Goal: Complete application form: Complete application form

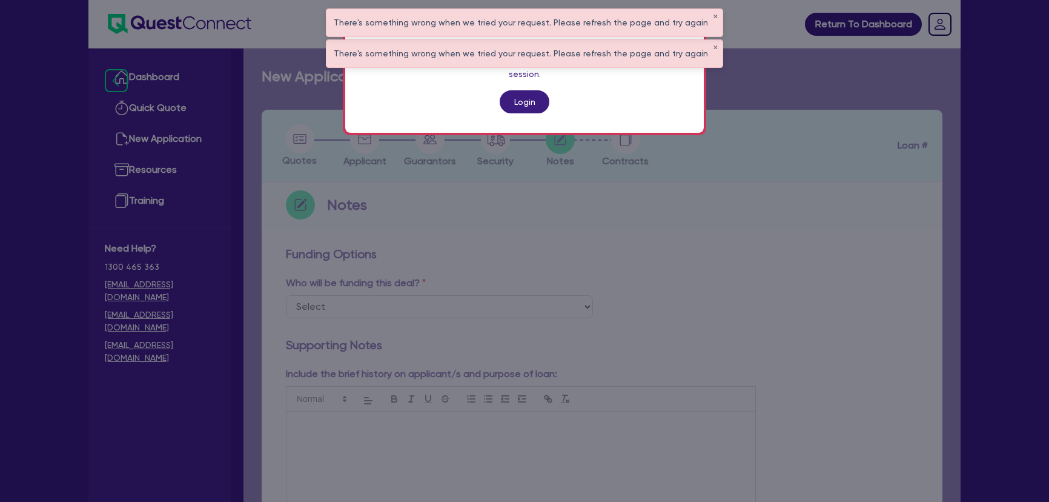
click at [525, 90] on link "Login" at bounding box center [525, 101] width 50 height 23
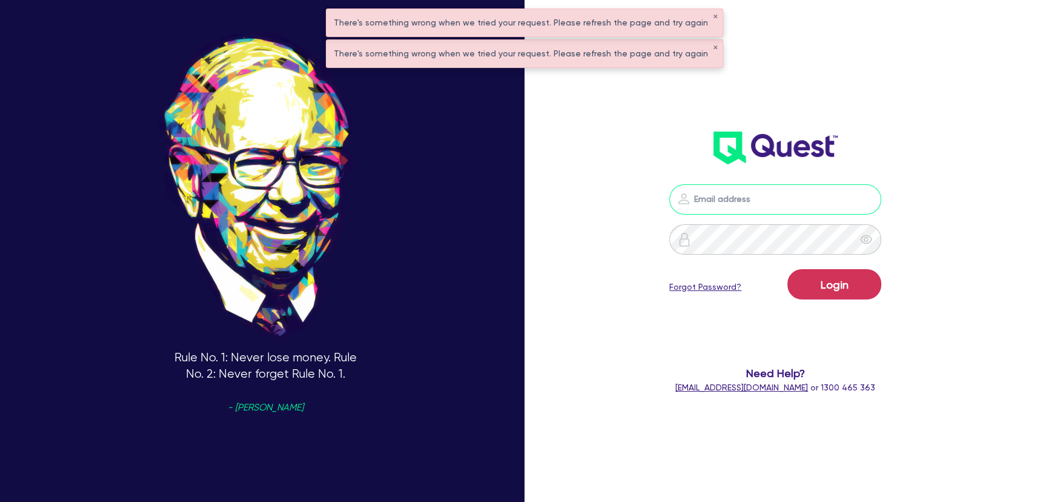
type input "[PERSON_NAME][EMAIL_ADDRESS][PERSON_NAME][DOMAIN_NAME]"
click at [800, 278] on button "Login" at bounding box center [835, 284] width 94 height 30
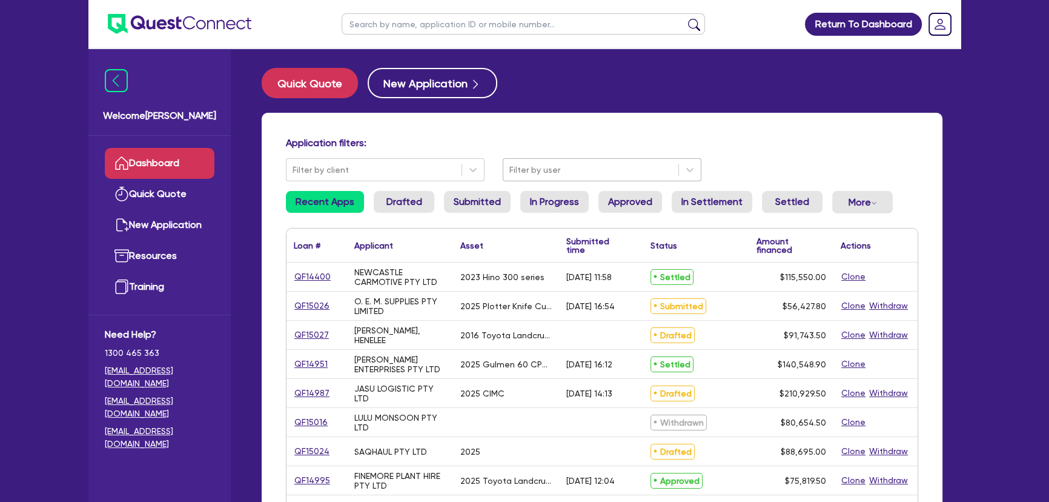
click at [529, 167] on div at bounding box center [591, 169] width 163 height 15
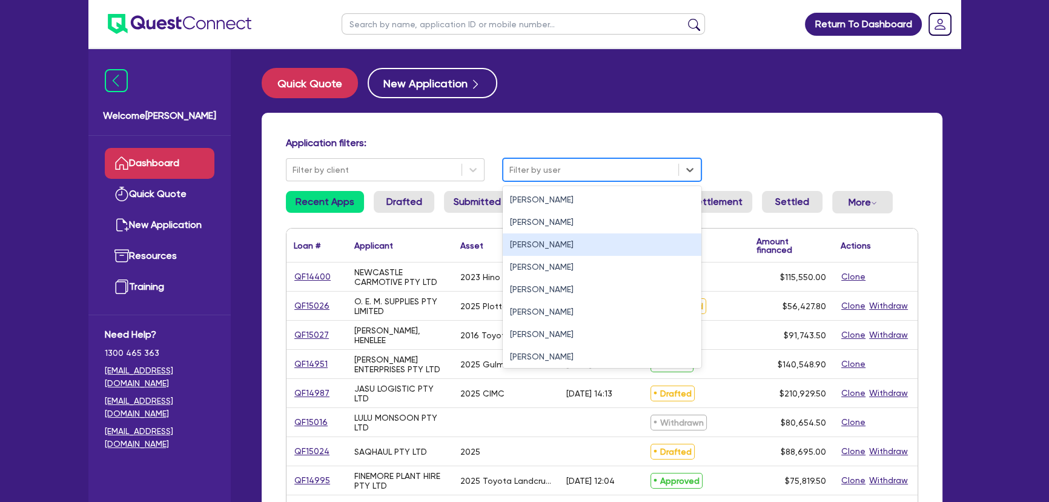
click at [503, 244] on div "[PERSON_NAME]" at bounding box center [602, 244] width 199 height 22
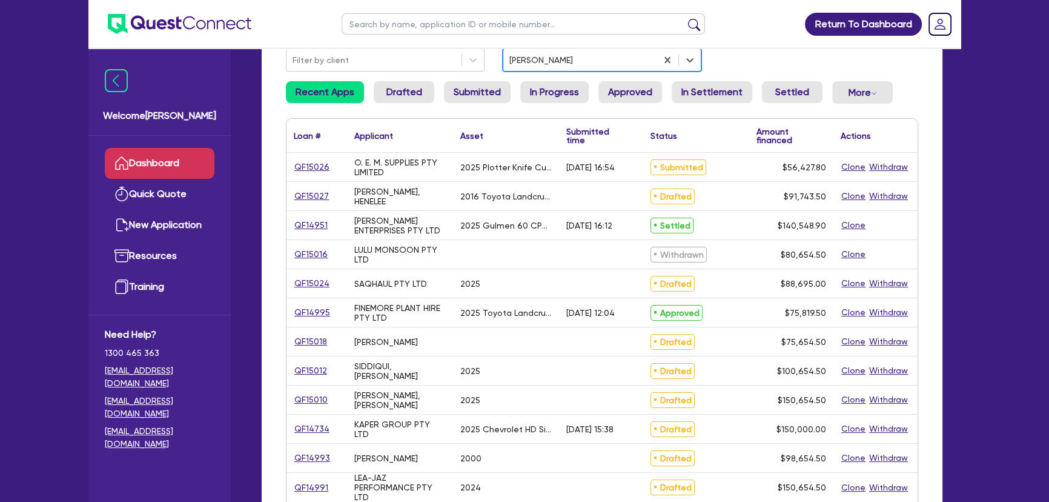
scroll to position [165, 0]
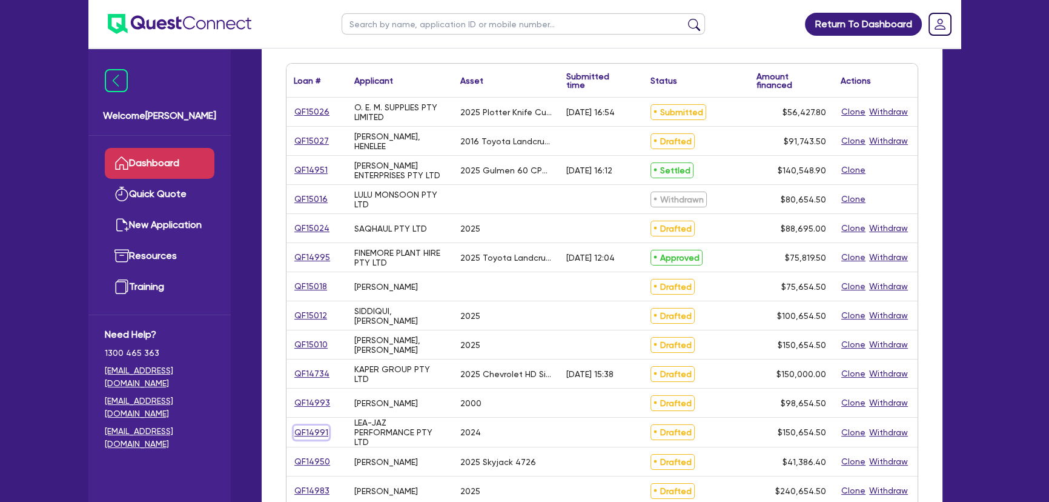
click at [302, 429] on link "QF14991" at bounding box center [311, 432] width 35 height 14
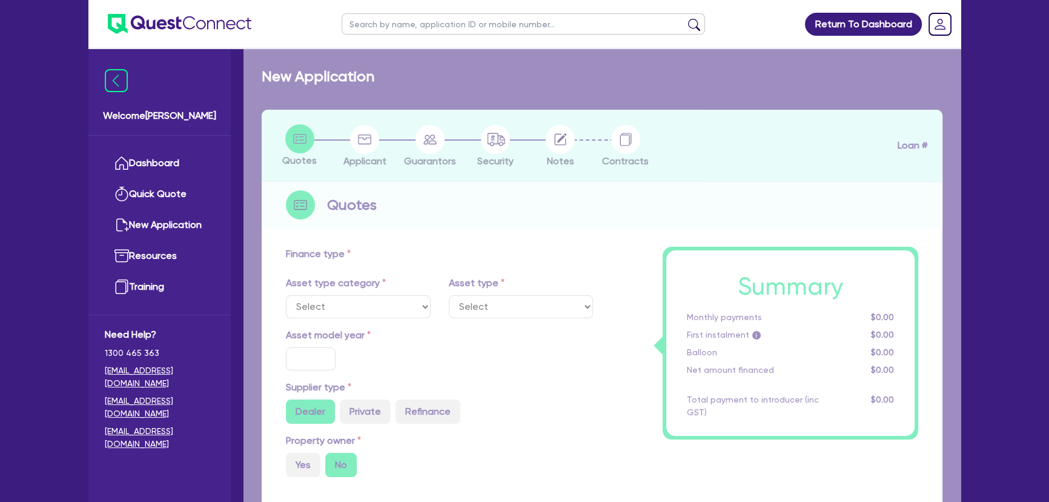
select select "SECONDARY_ASSETS"
type input "2024"
type input "150,000"
type input "8"
type input "12,052.36"
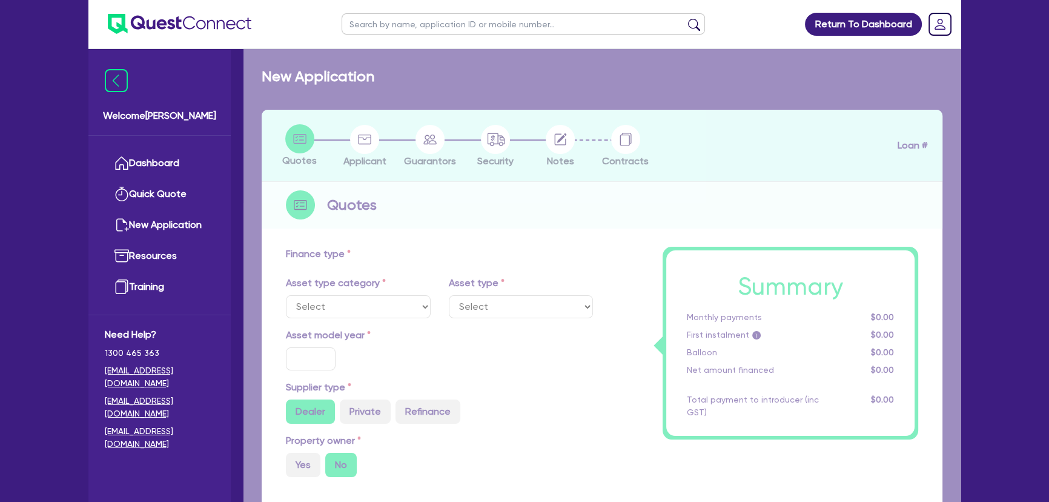
type input "17.95"
select select "OTHER"
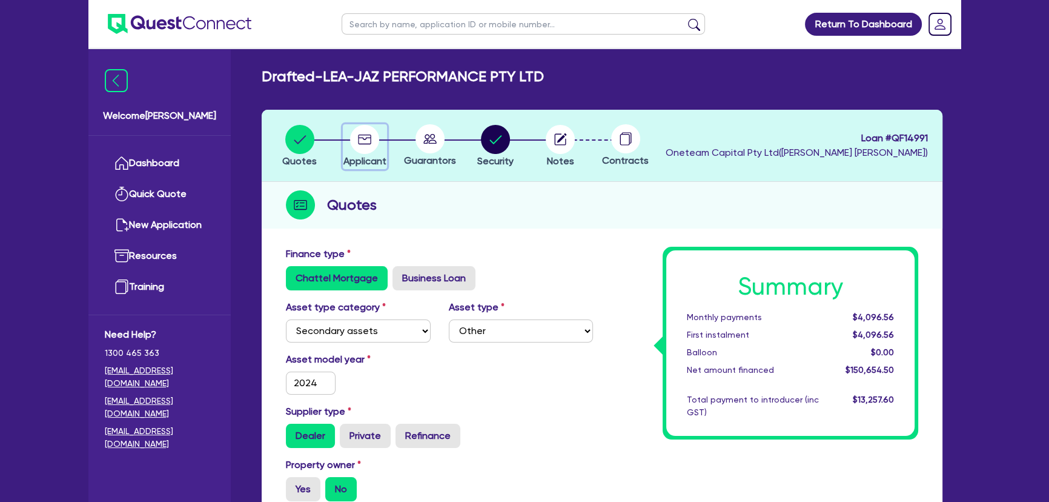
click at [376, 138] on circle "button" at bounding box center [364, 139] width 29 height 29
select select "COMPANY"
select select "RETAIL_WHOLESALE_TRADE"
select select "MOTOR_VEHICLES"
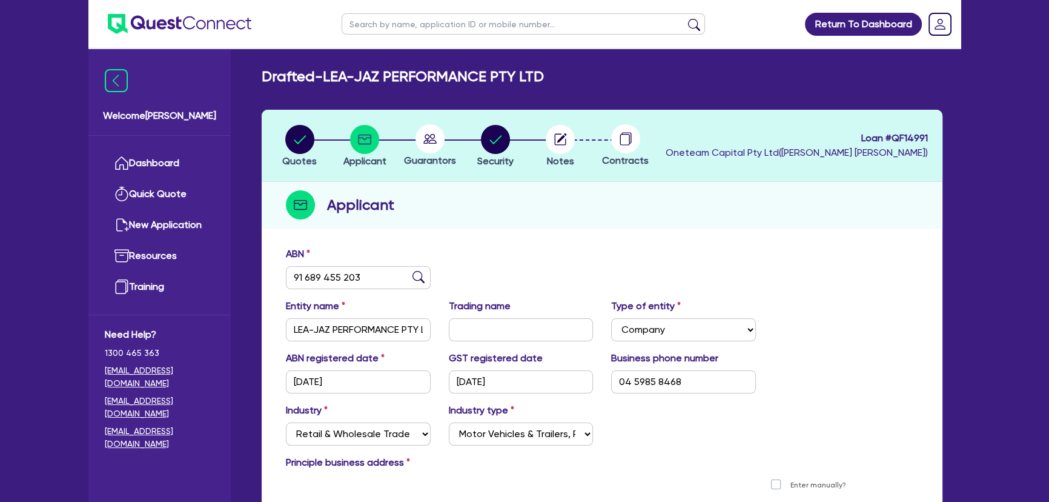
click at [439, 145] on circle at bounding box center [430, 138] width 29 height 29
click at [554, 149] on circle "button" at bounding box center [560, 139] width 29 height 29
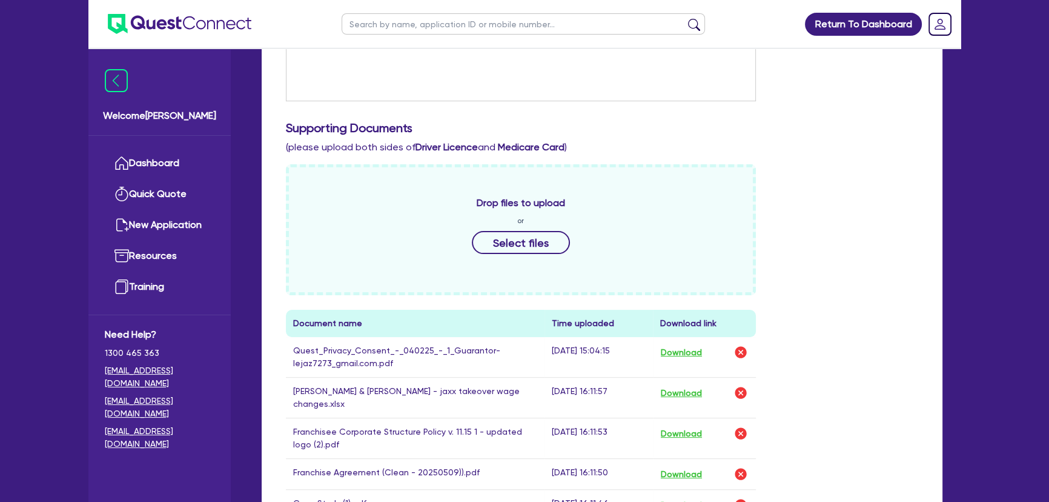
scroll to position [551, 0]
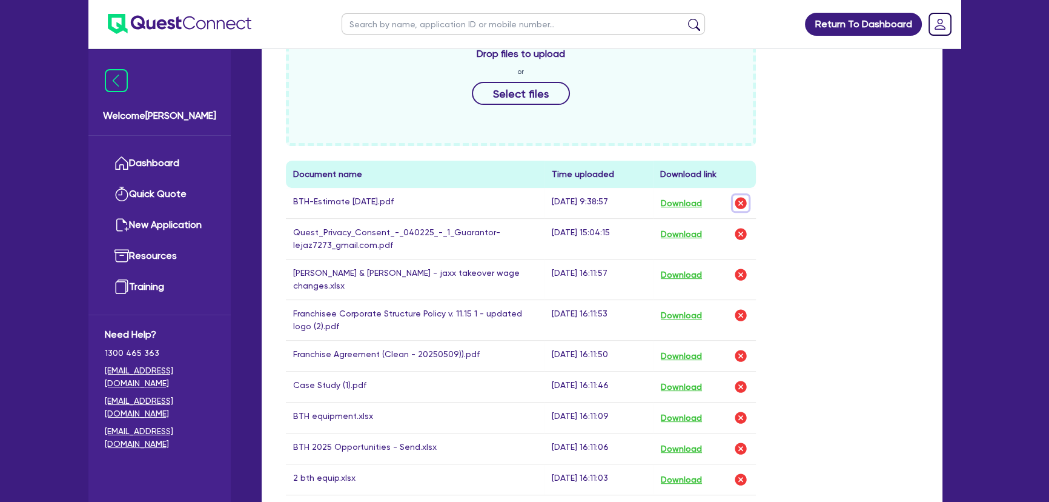
click at [736, 207] on img "button" at bounding box center [741, 203] width 15 height 15
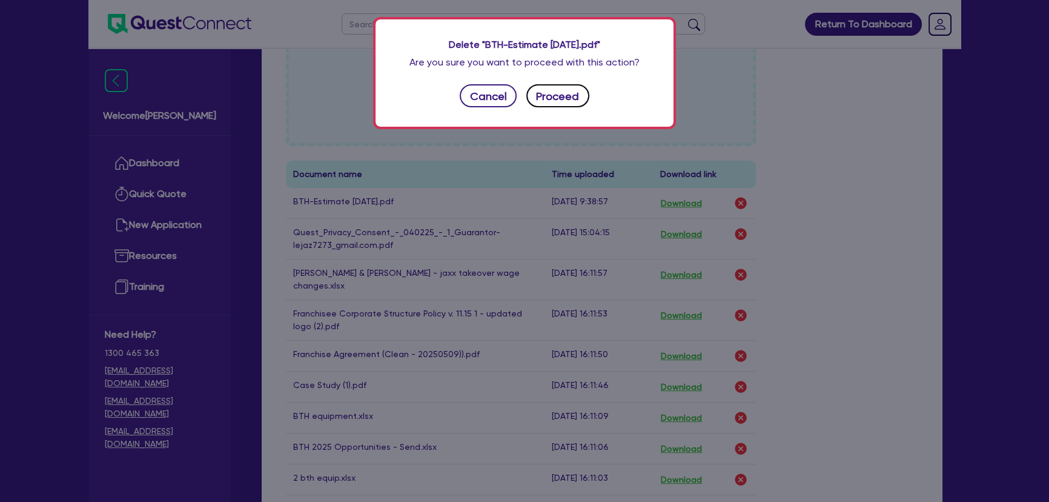
click at [547, 96] on button "Proceed" at bounding box center [558, 95] width 63 height 23
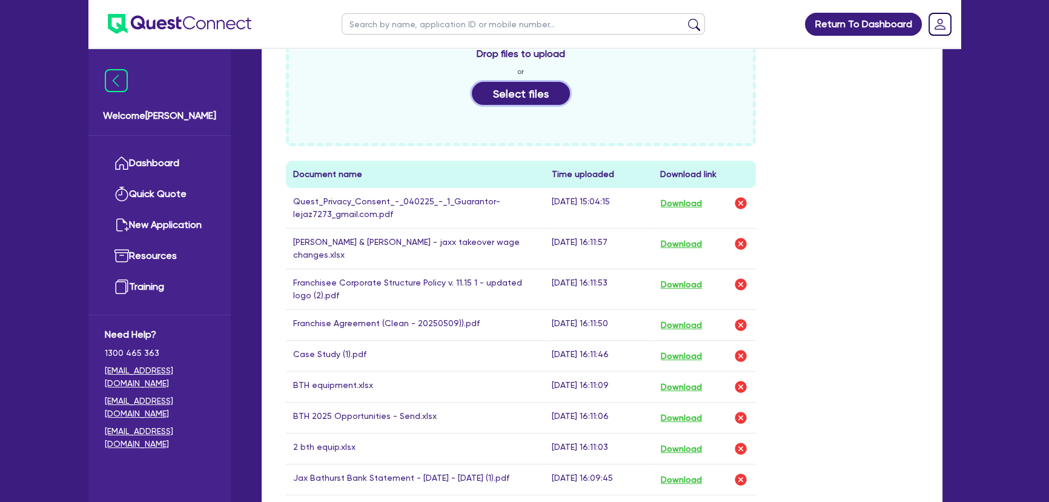
click at [527, 104] on button "Select files" at bounding box center [521, 93] width 98 height 23
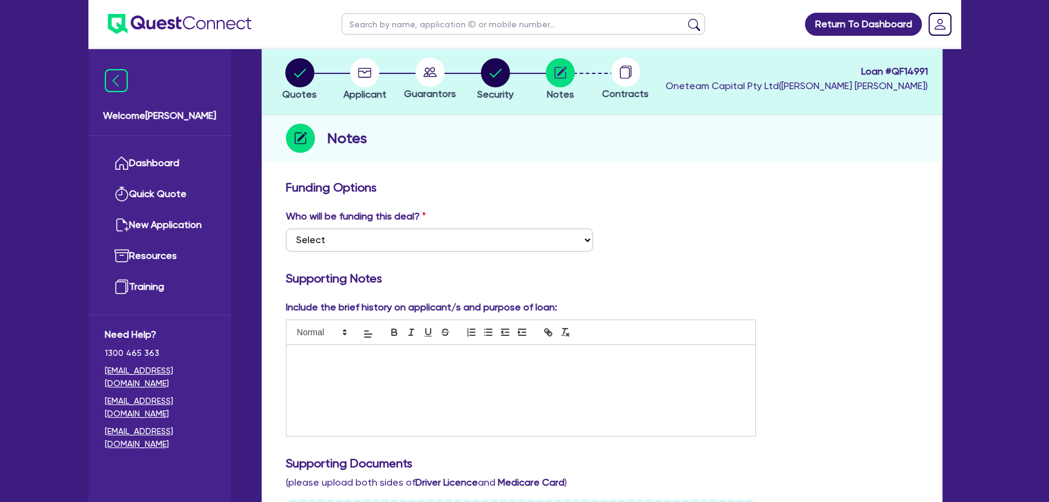
scroll to position [0, 0]
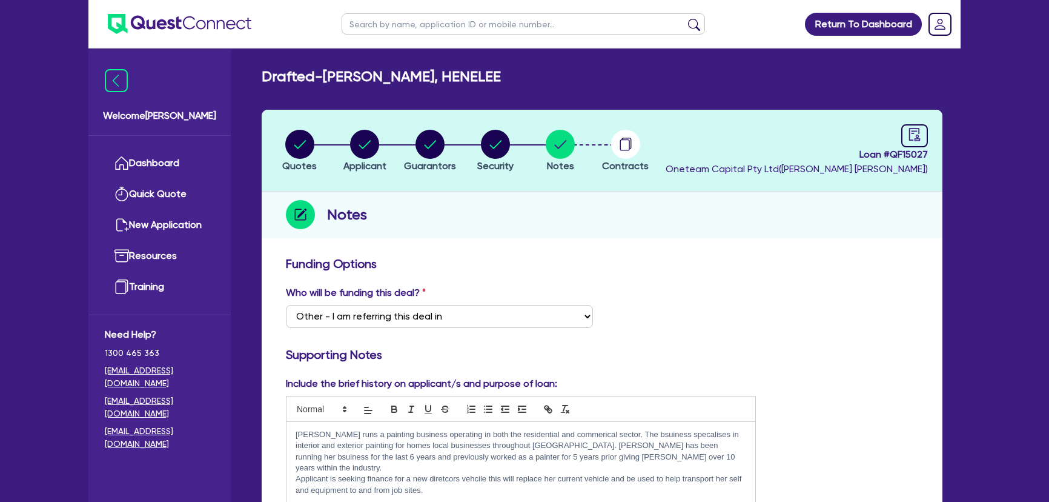
select select "Other"
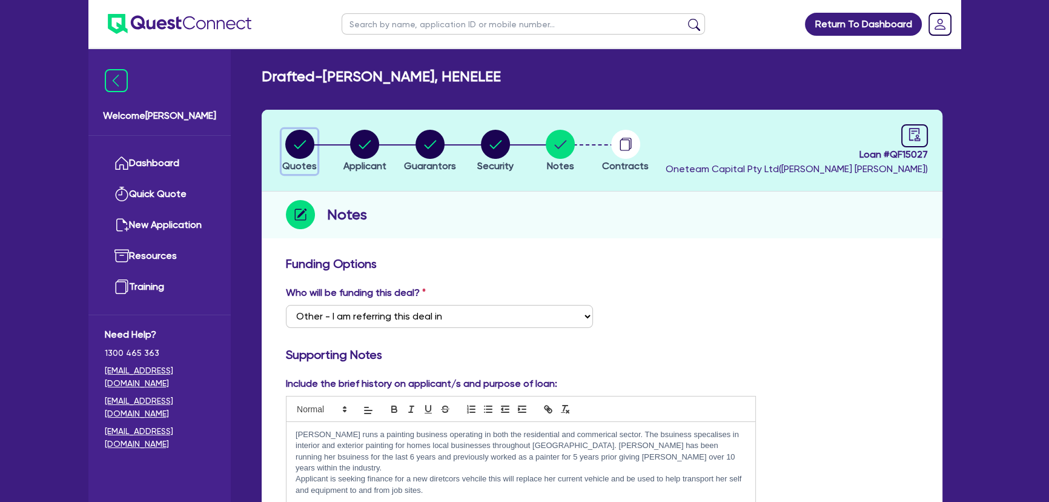
click at [307, 146] on circle "button" at bounding box center [299, 144] width 29 height 29
select select "CARS_AND_LIGHT_TRUCKS"
select select "PASSENGER_VEHICLES"
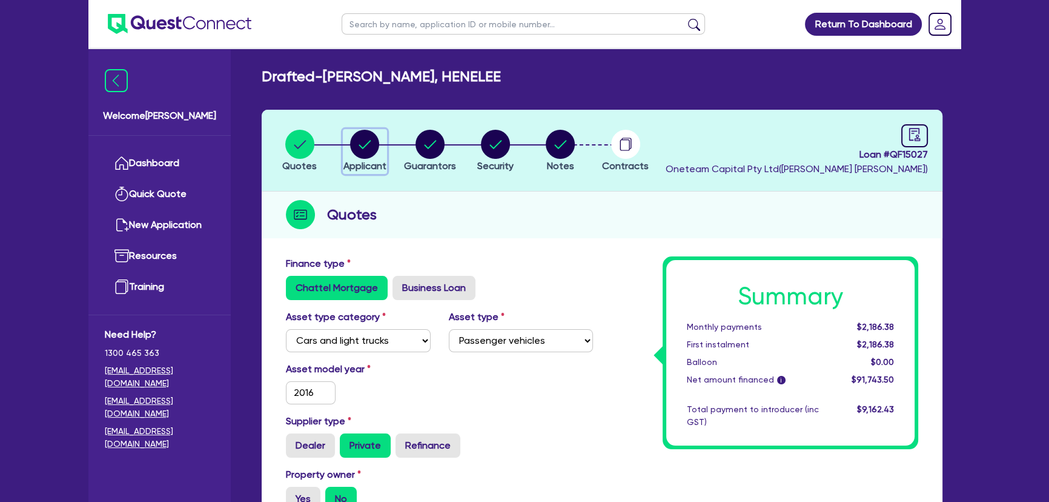
click at [371, 151] on circle "button" at bounding box center [364, 144] width 29 height 29
select select "SOLE_TRADER"
select select "BUILDING_CONSTRUCTION"
select select "TRADES_SERVICES_CONSUMERS"
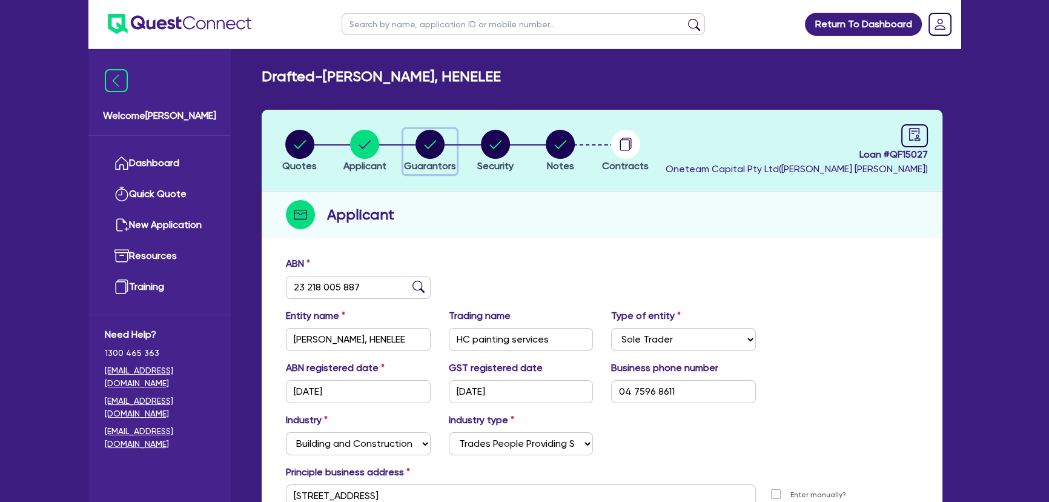
click at [440, 150] on circle "button" at bounding box center [430, 144] width 29 height 29
select select "MR"
select select "VIC"
select select "SINGLE"
select select "CASH"
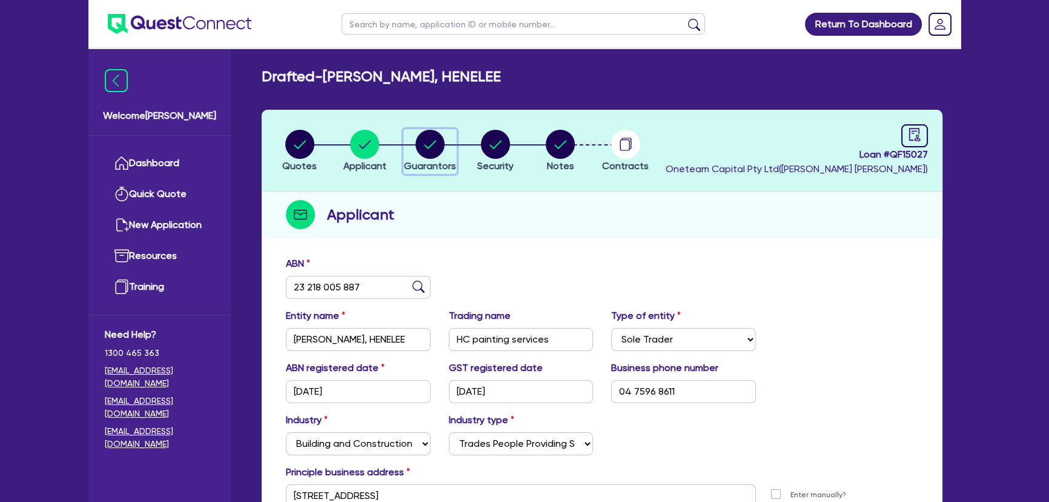
select select "VEHICLE"
select select "OTHER"
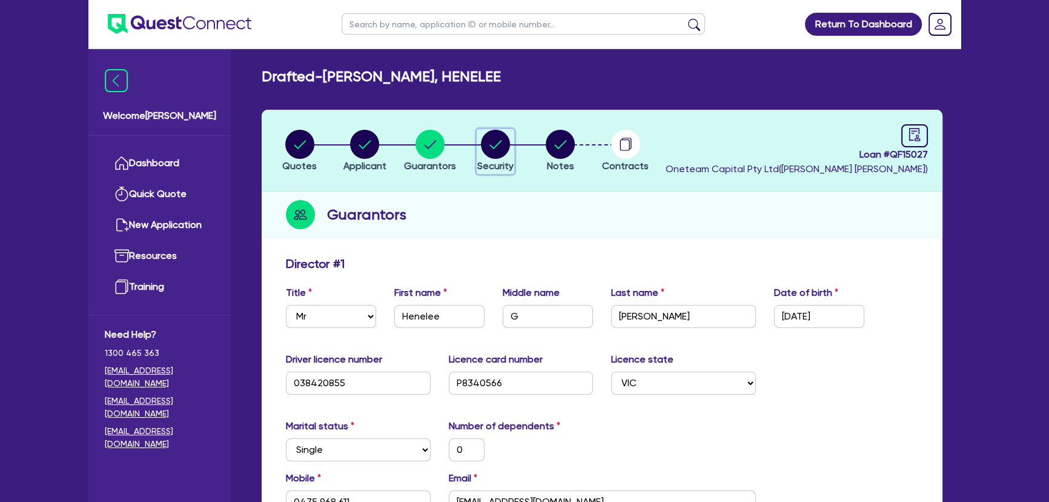
click at [510, 151] on div "button" at bounding box center [495, 144] width 36 height 29
select select "CARS_AND_LIGHT_TRUCKS"
select select "PASSENGER_VEHICLES"
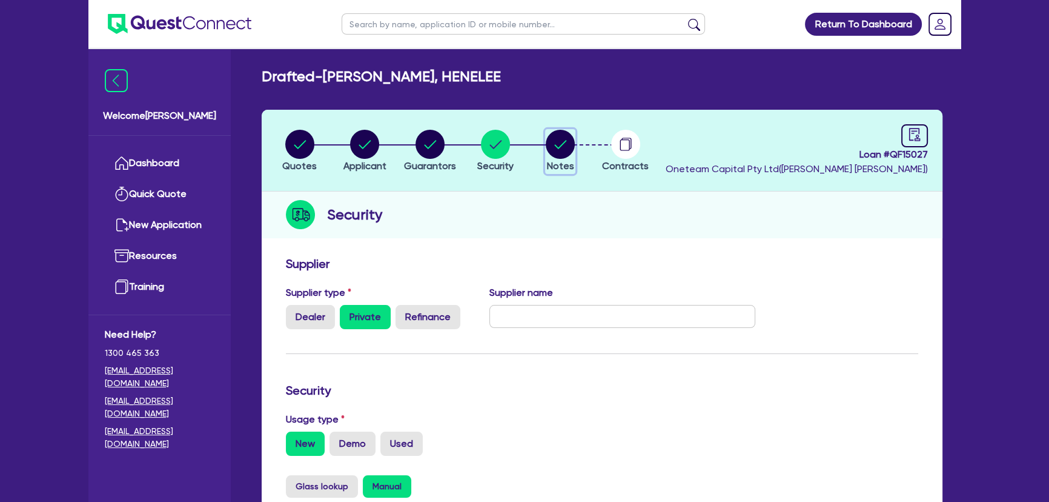
click at [560, 145] on icon "button" at bounding box center [561, 144] width 12 height 8
select select "Other"
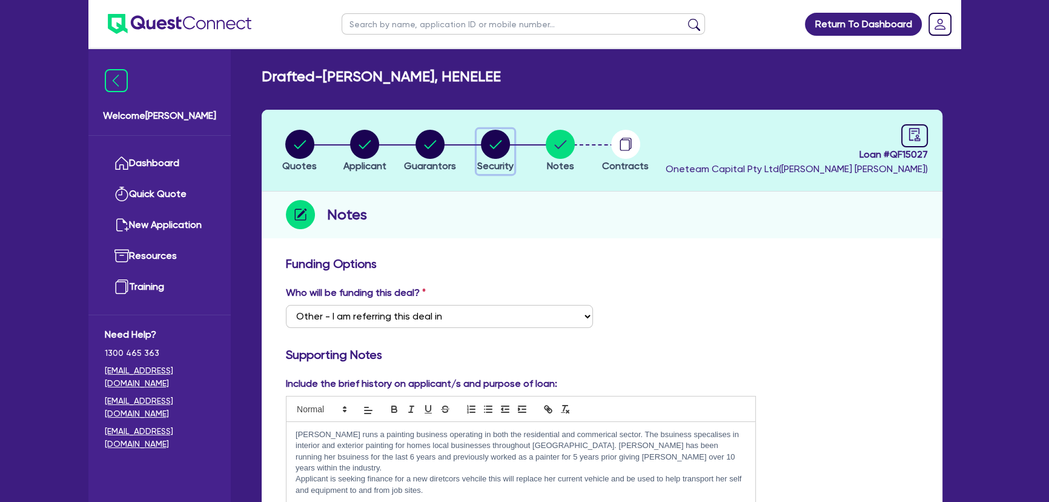
click at [495, 154] on circle "button" at bounding box center [495, 144] width 29 height 29
select select "CARS_AND_LIGHT_TRUCKS"
select select "PASSENGER_VEHICLES"
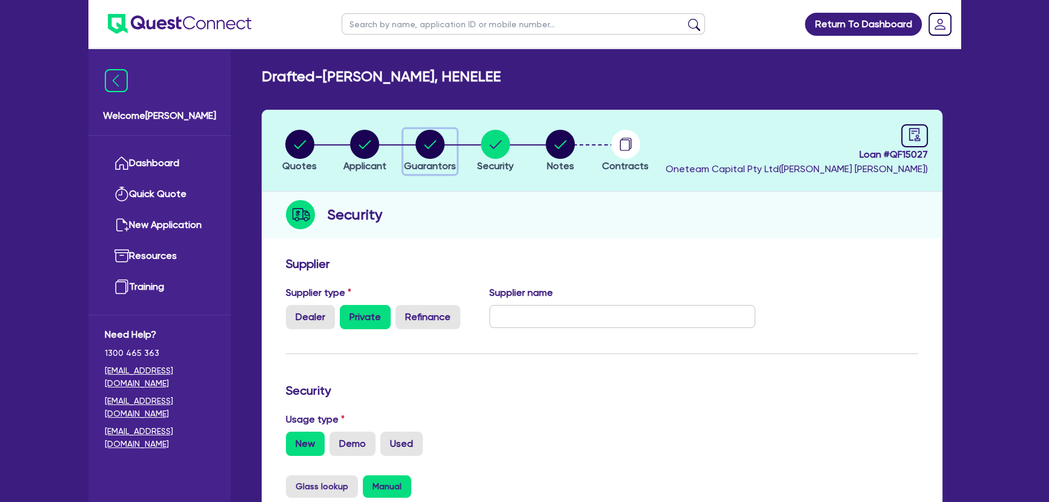
click at [438, 151] on circle "button" at bounding box center [430, 144] width 29 height 29
select select "MR"
select select "VIC"
select select "SINGLE"
select select "CASH"
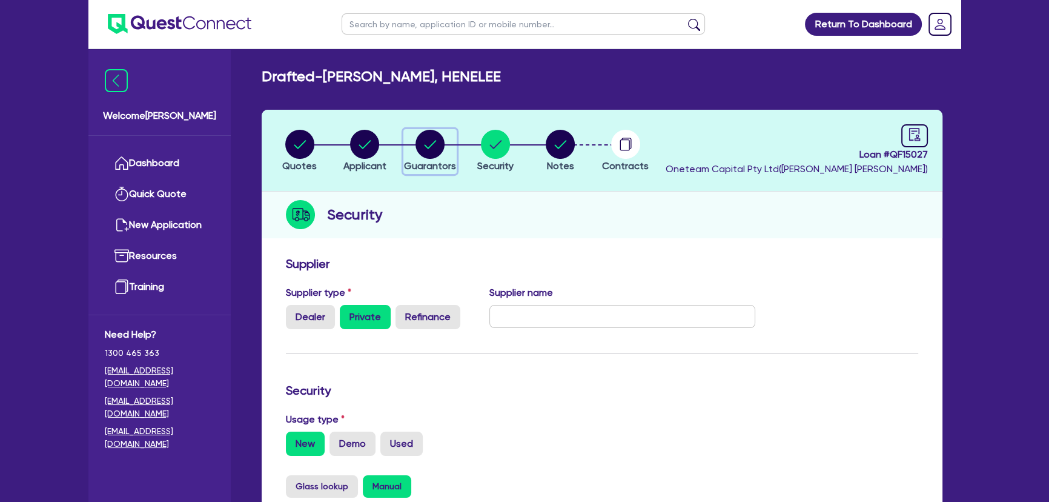
select select "VEHICLE"
select select "OTHER"
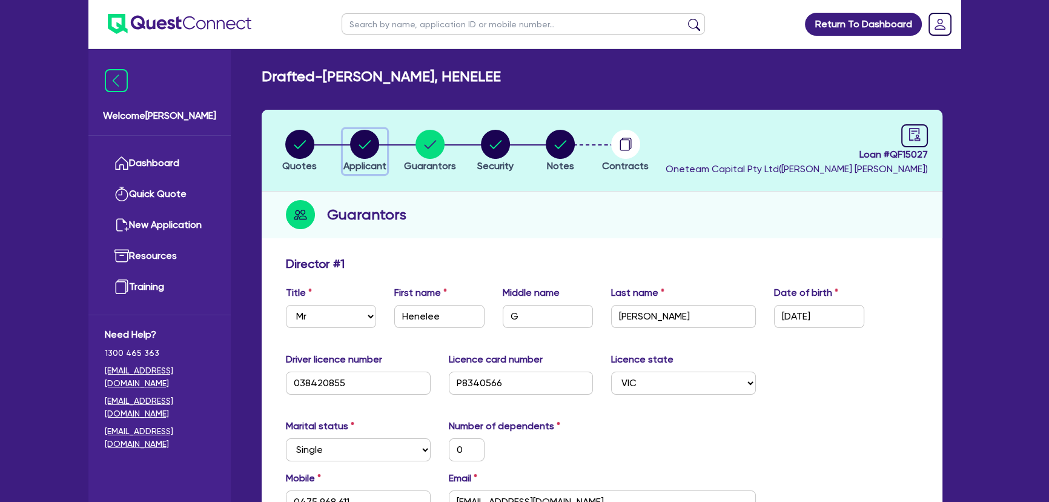
click at [367, 156] on circle "button" at bounding box center [364, 144] width 29 height 29
select select "SOLE_TRADER"
select select "BUILDING_CONSTRUCTION"
select select "TRADES_SERVICES_CONSUMERS"
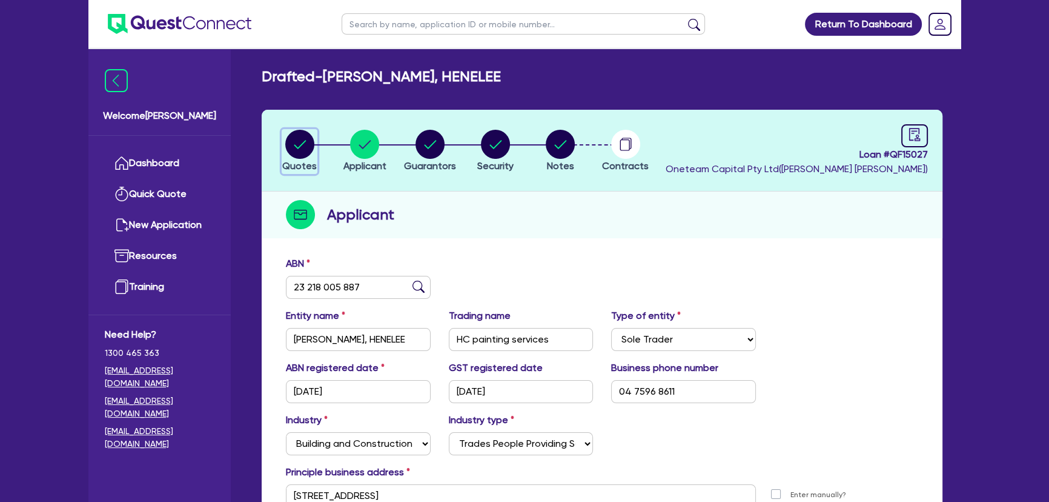
click at [294, 152] on circle "button" at bounding box center [299, 144] width 29 height 29
select select "CARS_AND_LIGHT_TRUCKS"
select select "PASSENGER_VEHICLES"
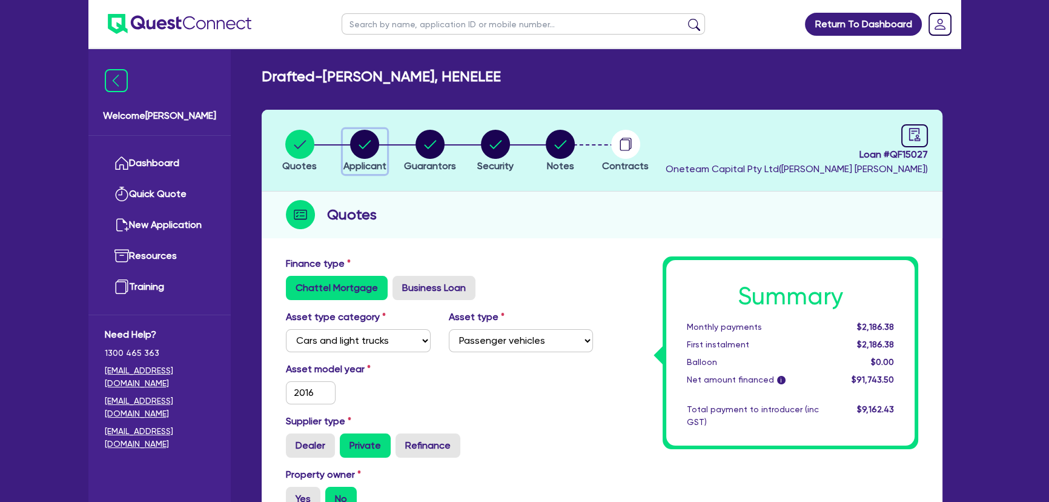
click at [345, 151] on div "button" at bounding box center [365, 144] width 43 height 29
select select "SOLE_TRADER"
select select "BUILDING_CONSTRUCTION"
select select "TRADES_SERVICES_CONSUMERS"
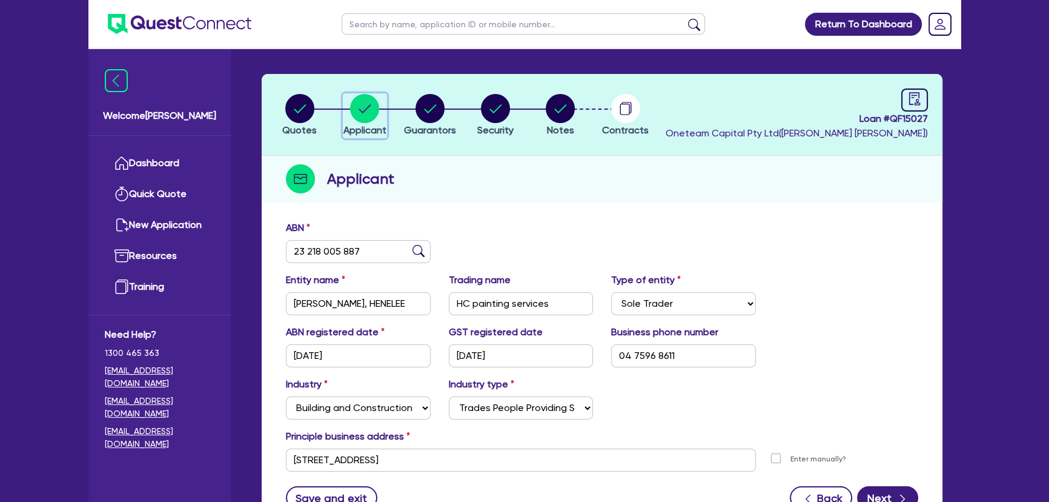
scroll to position [55, 0]
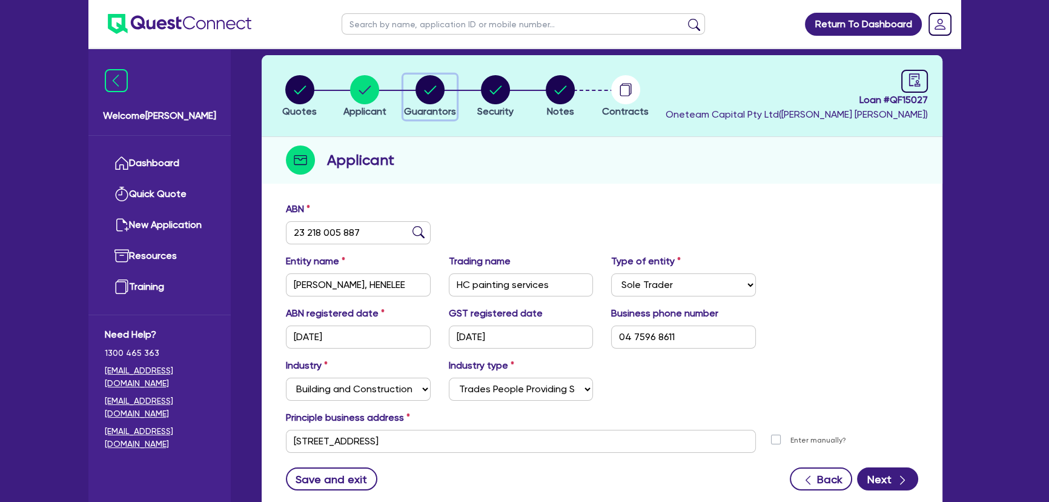
click at [420, 91] on circle "button" at bounding box center [430, 89] width 29 height 29
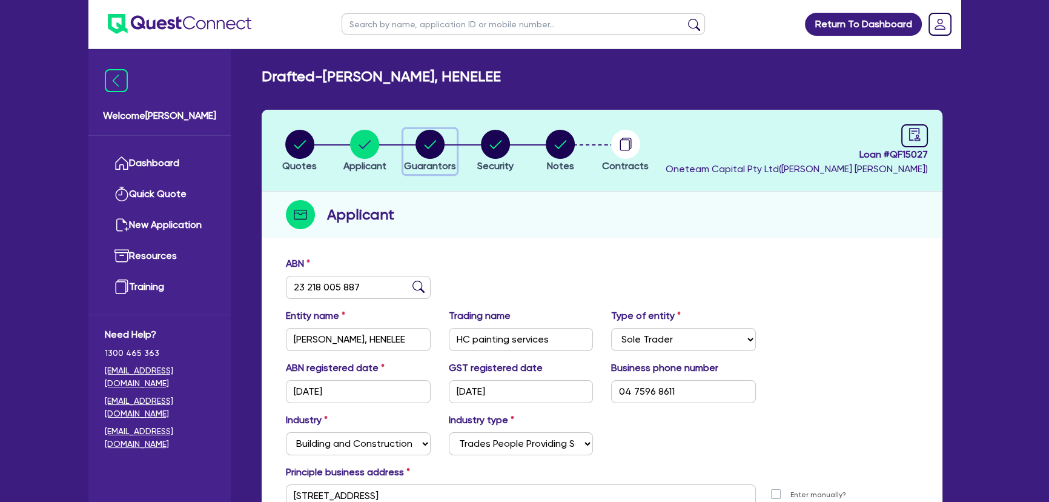
select select "MR"
select select "VIC"
select select "SINGLE"
select select "CASH"
select select "VEHICLE"
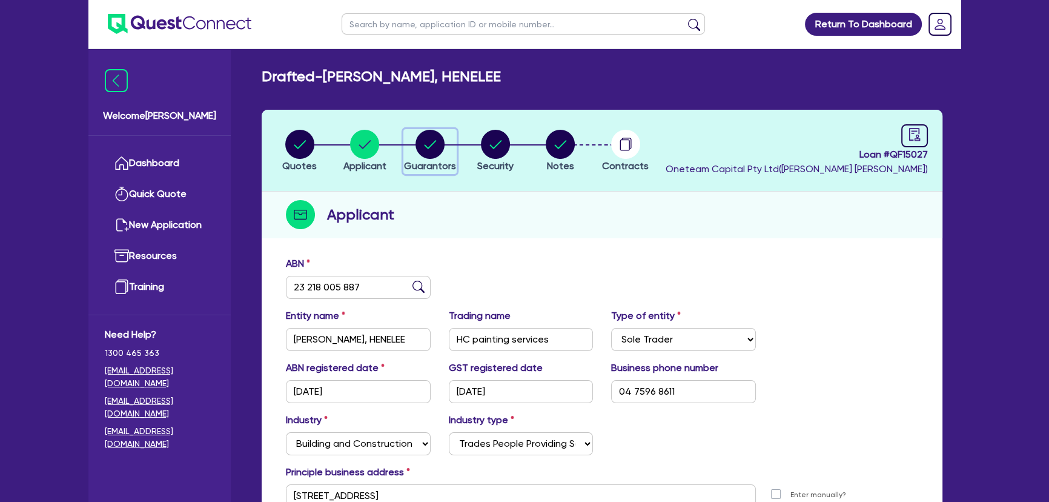
select select "OTHER"
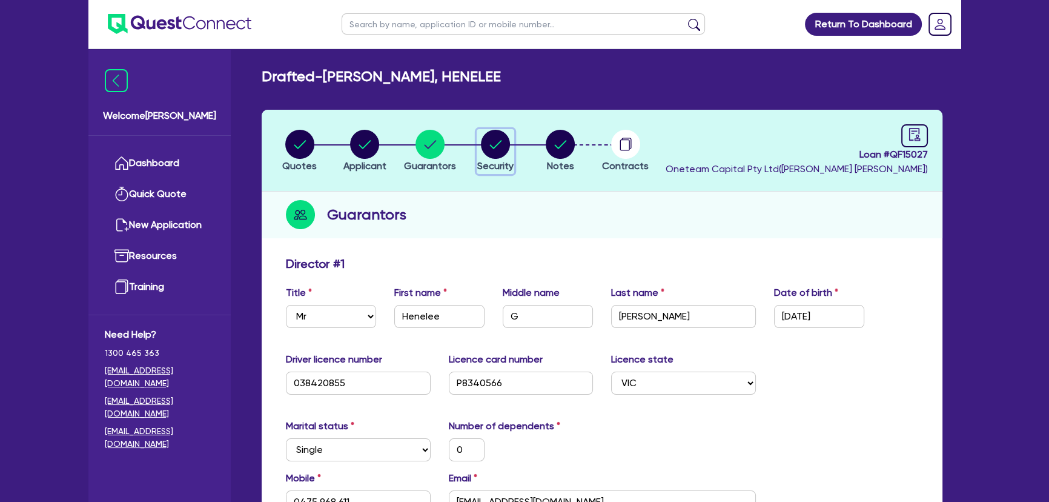
click at [498, 144] on circle "button" at bounding box center [495, 144] width 29 height 29
select select "CARS_AND_LIGHT_TRUCKS"
select select "PASSENGER_VEHICLES"
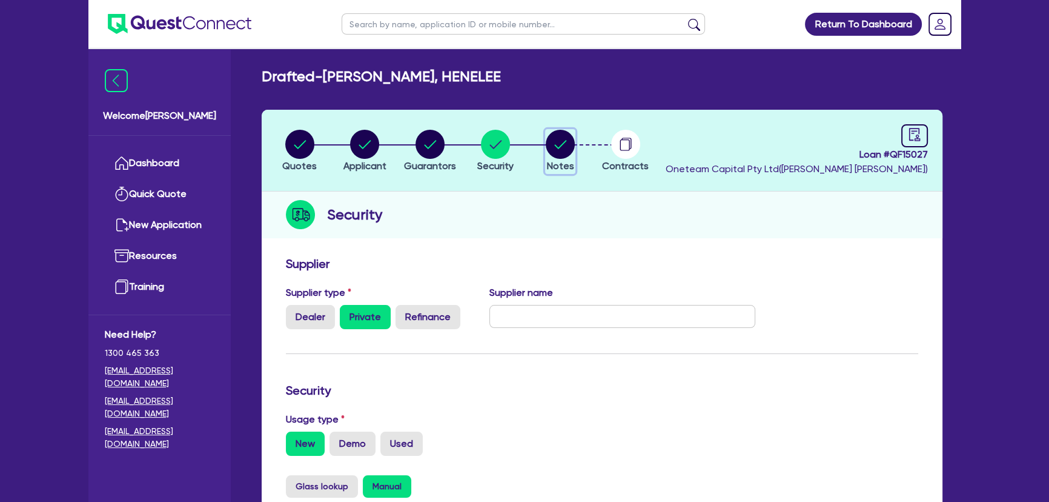
click at [559, 140] on circle "button" at bounding box center [560, 144] width 29 height 29
select select "Other"
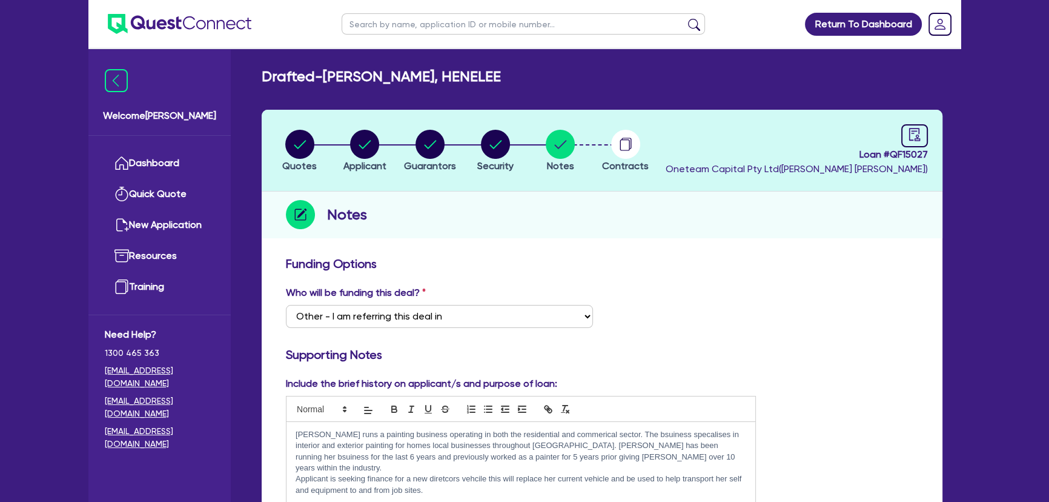
drag, startPoint x: 519, startPoint y: 139, endPoint x: 483, endPoint y: 147, distance: 36.5
click at [517, 139] on li "Security" at bounding box center [495, 150] width 65 height 42
click at [483, 148] on circle "button" at bounding box center [495, 144] width 29 height 29
select select "CARS_AND_LIGHT_TRUCKS"
select select "PASSENGER_VEHICLES"
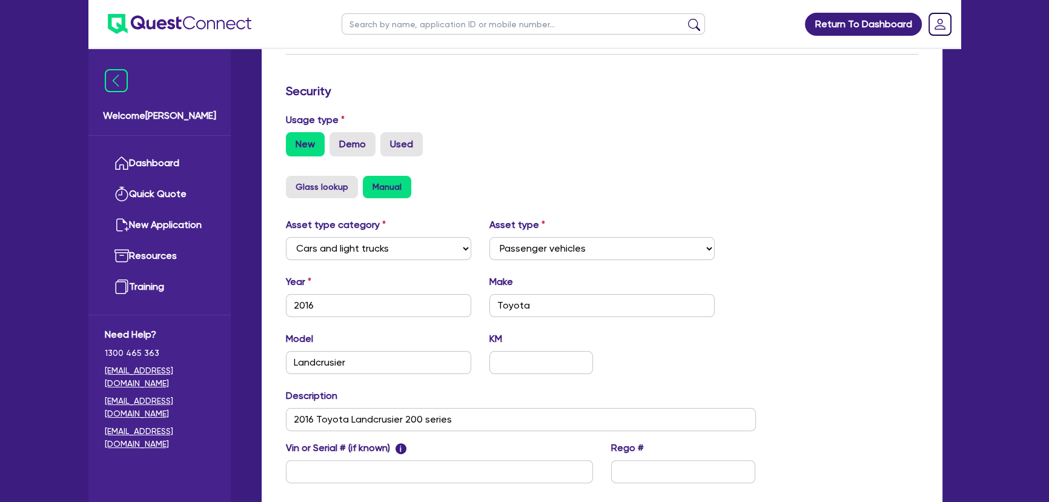
scroll to position [430, 0]
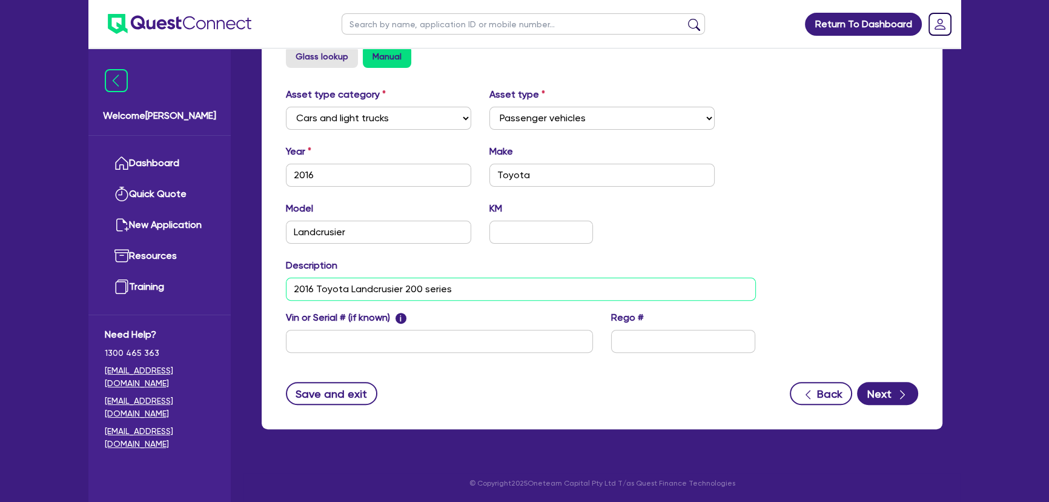
drag, startPoint x: 285, startPoint y: 288, endPoint x: 459, endPoint y: 288, distance: 173.9
click at [459, 288] on input "2016 Toyota Landcrusier 200 series" at bounding box center [521, 288] width 470 height 23
click at [450, 264] on div "Description 2016 Toyota Landcrusier 200 series" at bounding box center [521, 279] width 488 height 42
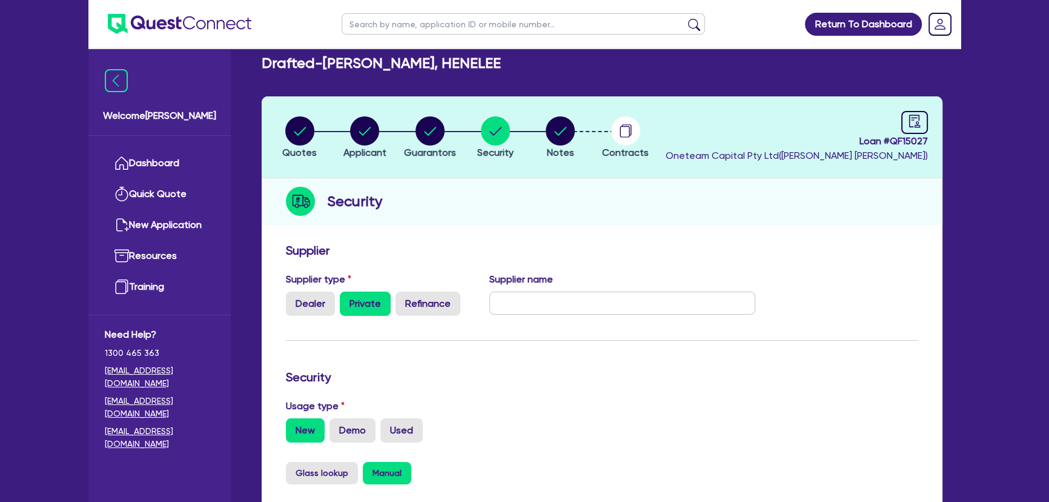
scroll to position [0, 0]
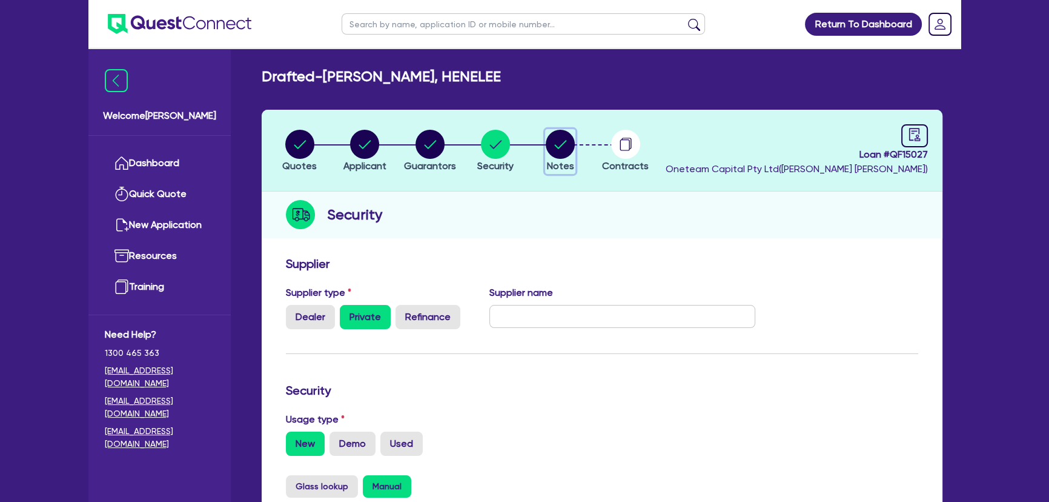
click at [549, 158] on button "Notes" at bounding box center [560, 151] width 30 height 45
select select "Other"
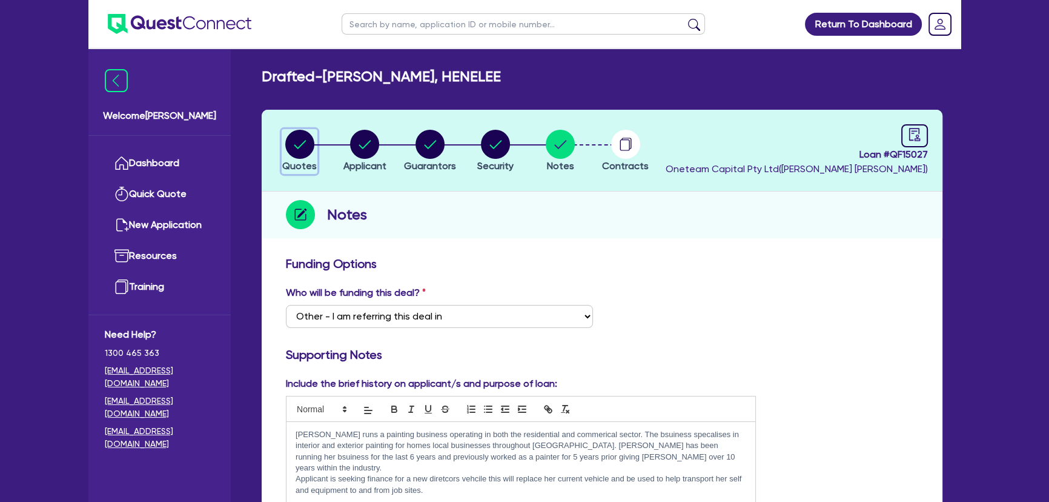
click at [310, 156] on icon "button" at bounding box center [299, 144] width 29 height 29
select select "CARS_AND_LIGHT_TRUCKS"
select select "PASSENGER_VEHICLES"
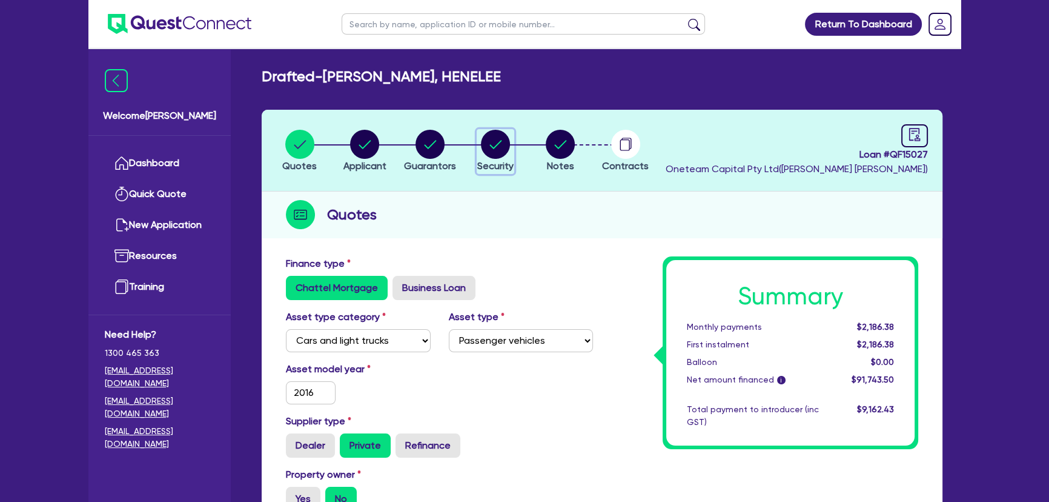
click at [491, 143] on circle "button" at bounding box center [495, 144] width 29 height 29
select select "CARS_AND_LIGHT_TRUCKS"
select select "PASSENGER_VEHICLES"
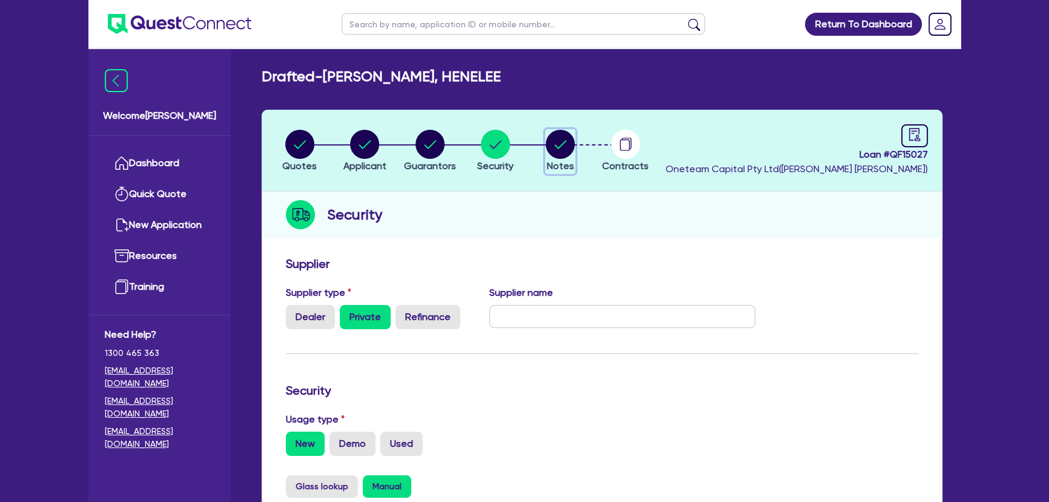
click at [562, 139] on circle "button" at bounding box center [560, 144] width 29 height 29
select select "Other"
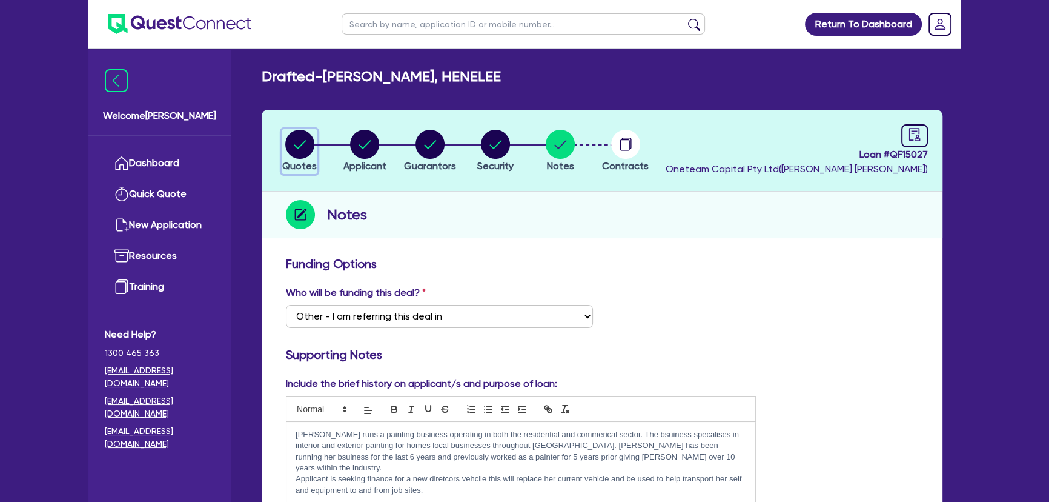
click at [309, 152] on circle "button" at bounding box center [299, 144] width 29 height 29
select select "CARS_AND_LIGHT_TRUCKS"
select select "PASSENGER_VEHICLES"
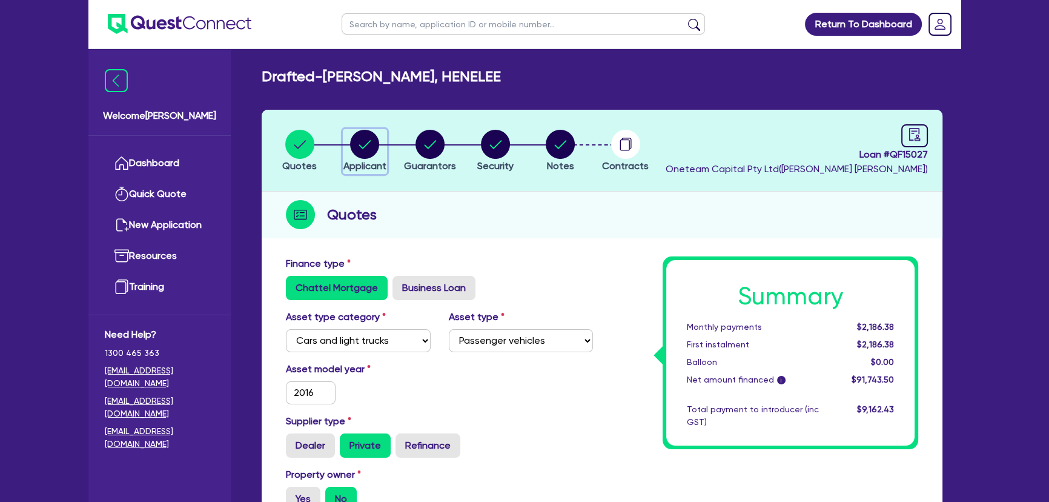
click at [356, 153] on circle "button" at bounding box center [364, 144] width 29 height 29
select select "SOLE_TRADER"
select select "BUILDING_CONSTRUCTION"
select select "TRADES_SERVICES_CONSUMERS"
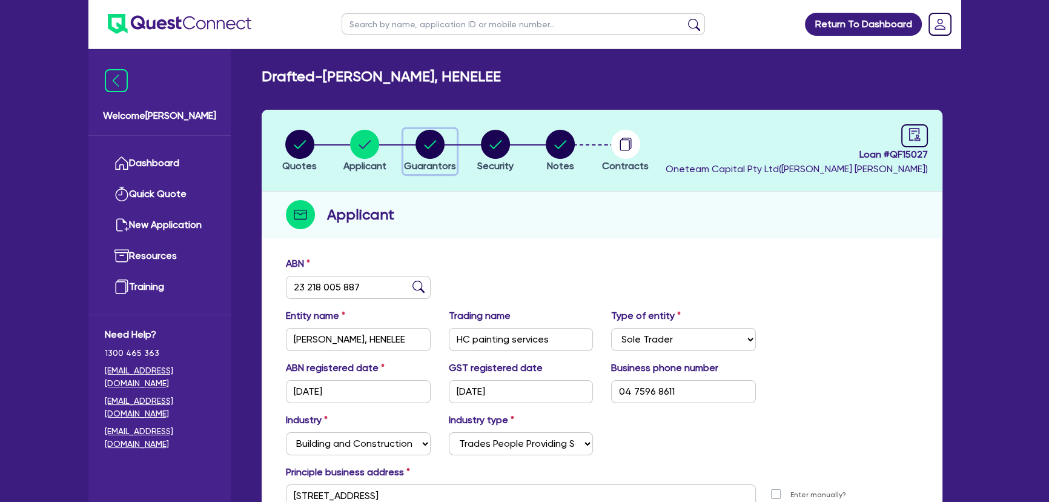
click at [437, 147] on circle "button" at bounding box center [430, 144] width 29 height 29
select select "MR"
select select "VIC"
select select "SINGLE"
select select "CASH"
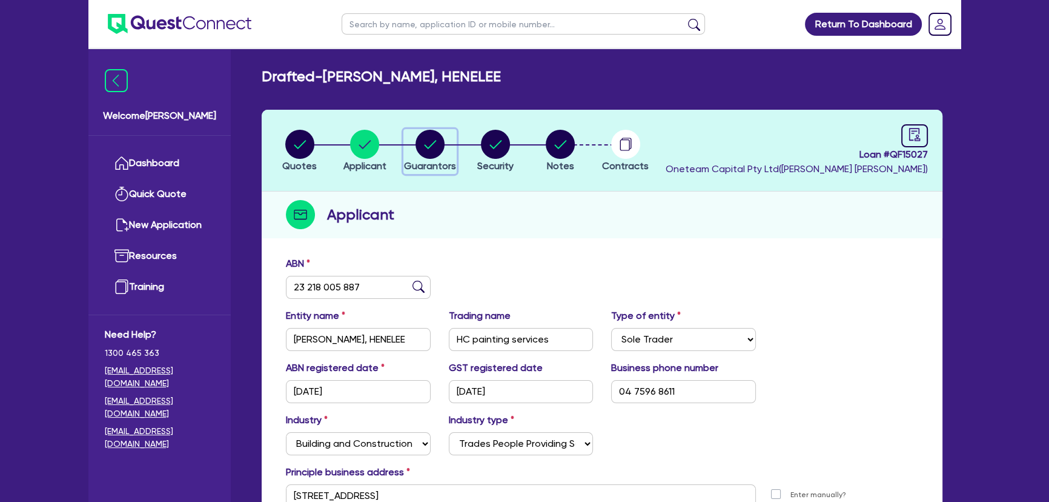
select select "VEHICLE"
select select "OTHER"
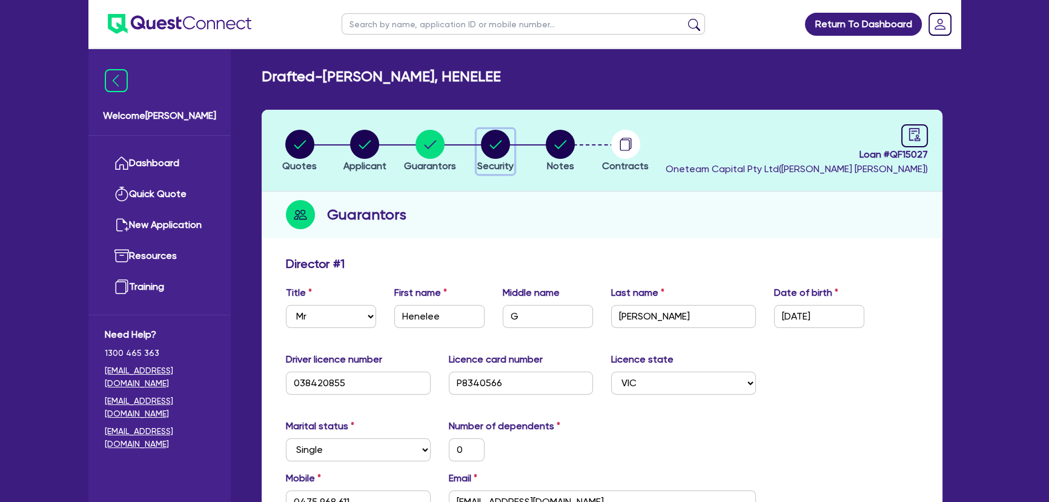
click at [497, 144] on icon "button" at bounding box center [496, 144] width 12 height 8
select select "CARS_AND_LIGHT_TRUCKS"
select select "PASSENGER_VEHICLES"
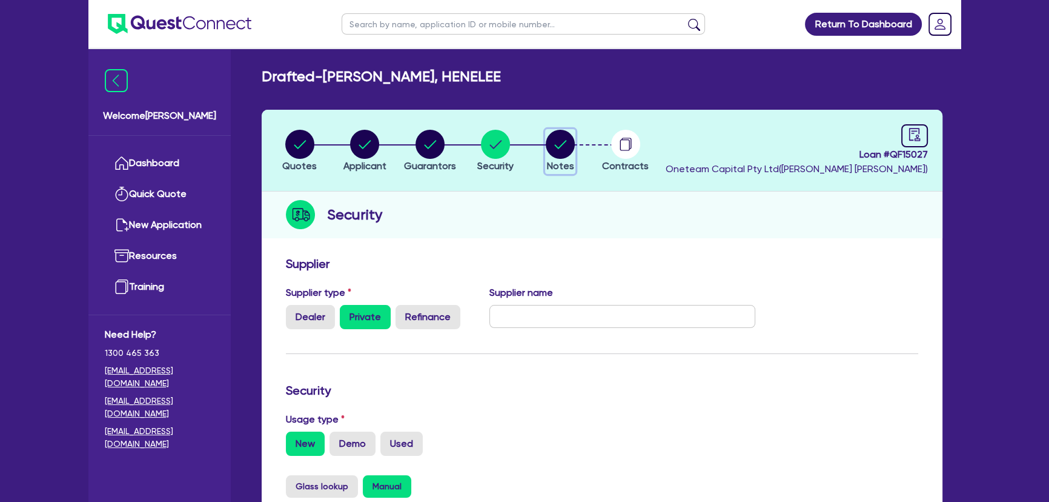
click at [559, 135] on circle "button" at bounding box center [560, 144] width 29 height 29
select select "Other"
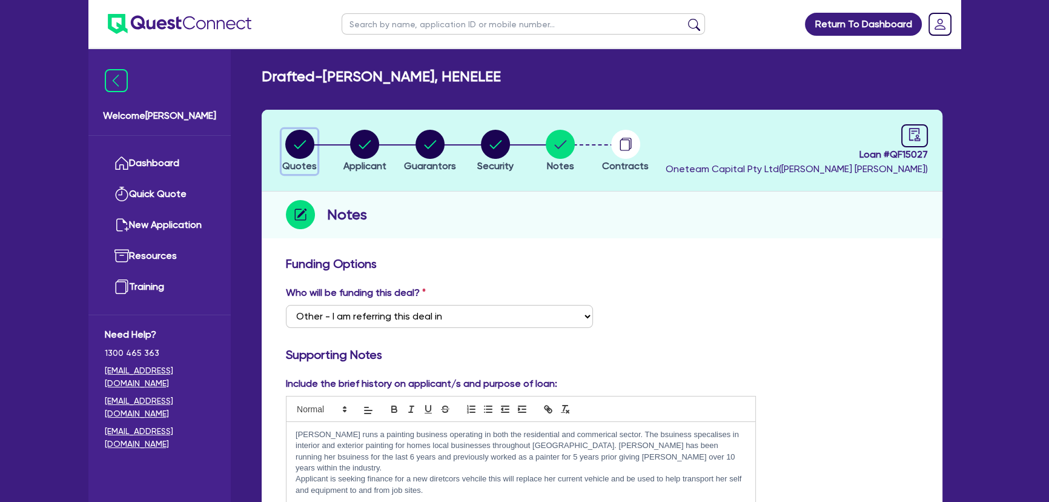
click at [309, 141] on circle "button" at bounding box center [299, 144] width 29 height 29
select select "CARS_AND_LIGHT_TRUCKS"
select select "PASSENGER_VEHICLES"
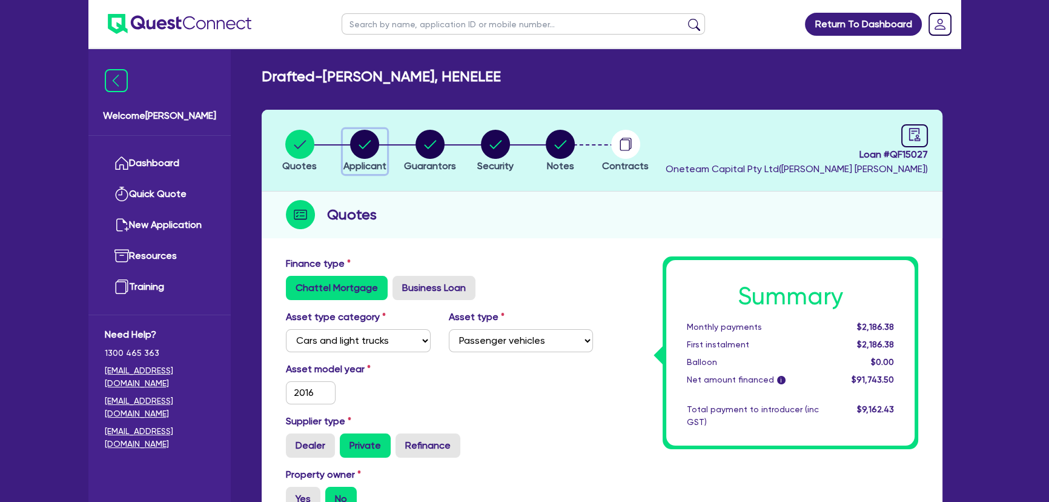
click at [363, 156] on circle "button" at bounding box center [364, 144] width 29 height 29
select select "SOLE_TRADER"
select select "BUILDING_CONSTRUCTION"
select select "TRADES_SERVICES_CONSUMERS"
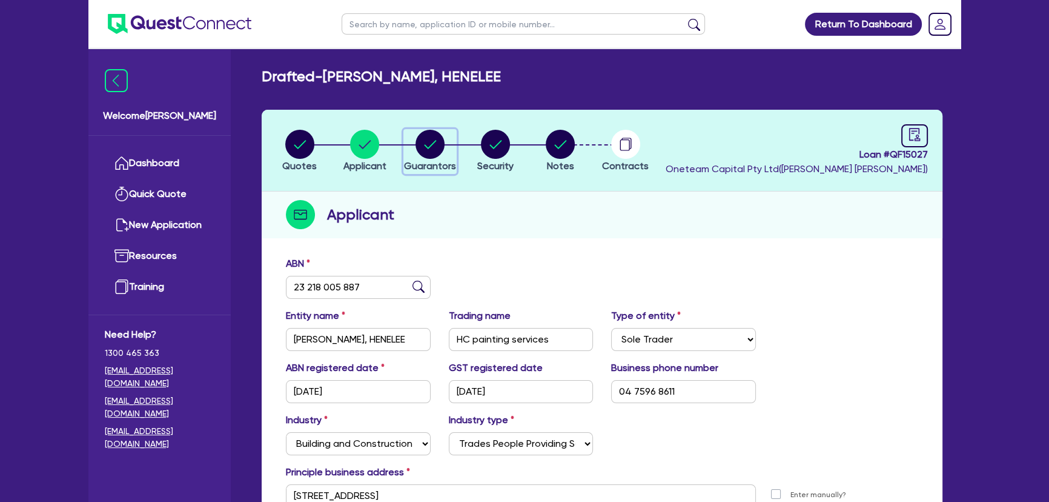
click at [429, 156] on circle "button" at bounding box center [430, 144] width 29 height 29
select select "MR"
select select "VIC"
select select "SINGLE"
select select "CASH"
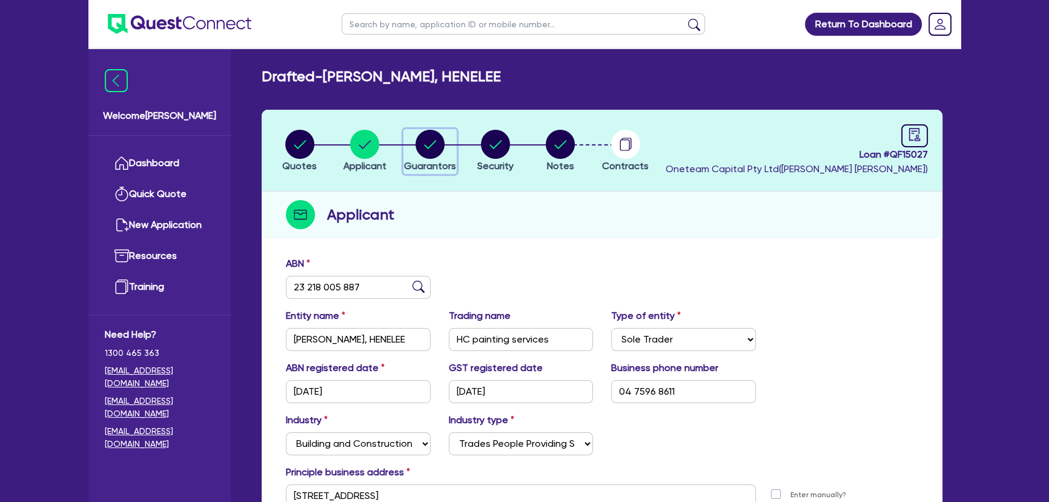
select select "VEHICLE"
select select "OTHER"
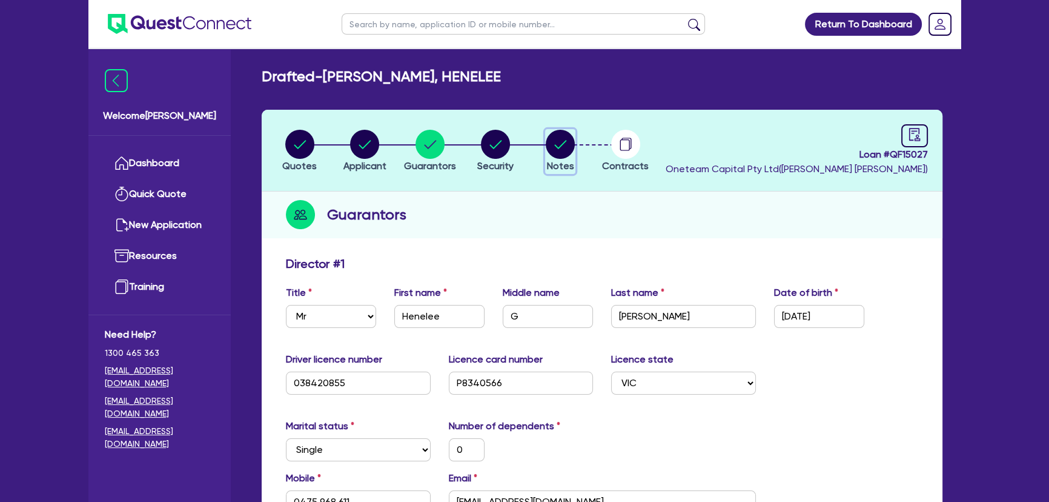
click at [551, 148] on circle "button" at bounding box center [560, 144] width 29 height 29
select select "Other"
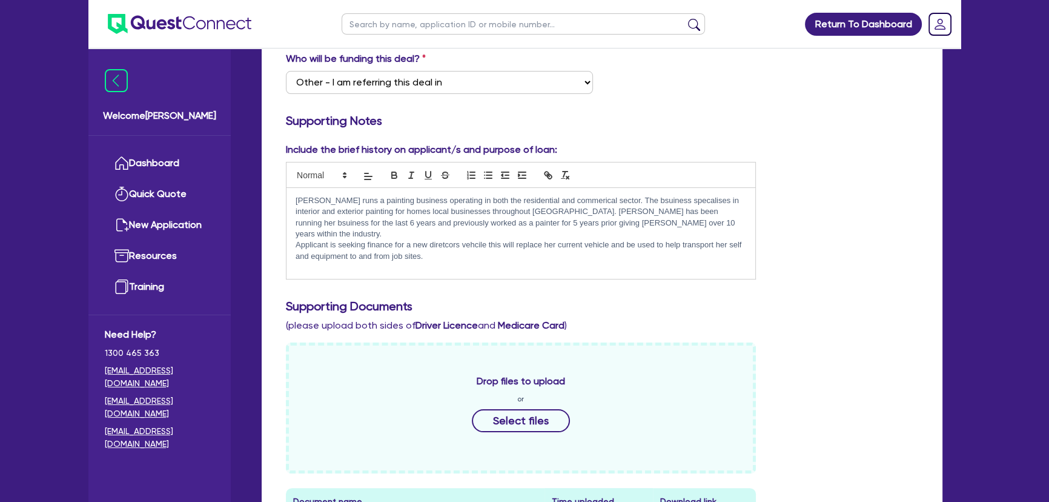
scroll to position [55, 0]
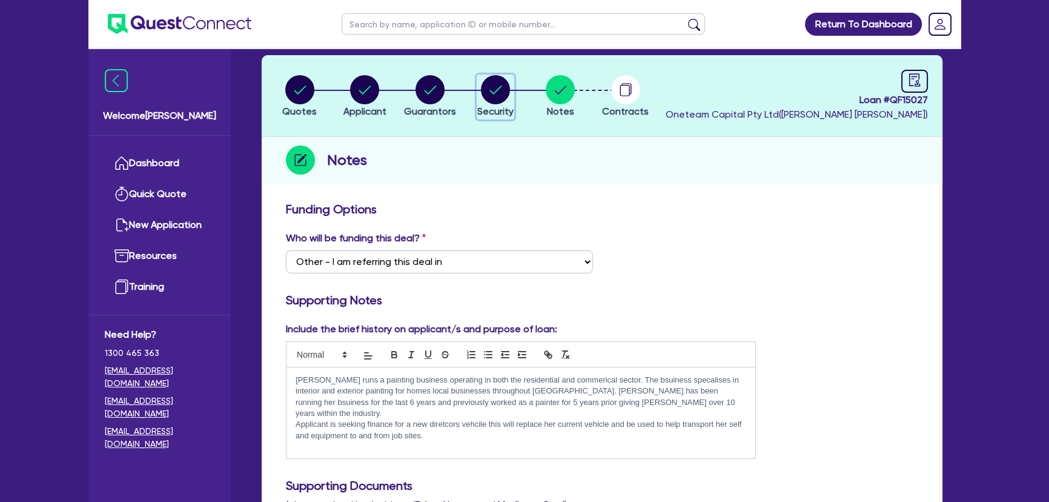
click at [495, 102] on circle "button" at bounding box center [495, 89] width 29 height 29
select select "CARS_AND_LIGHT_TRUCKS"
select select "PASSENGER_VEHICLES"
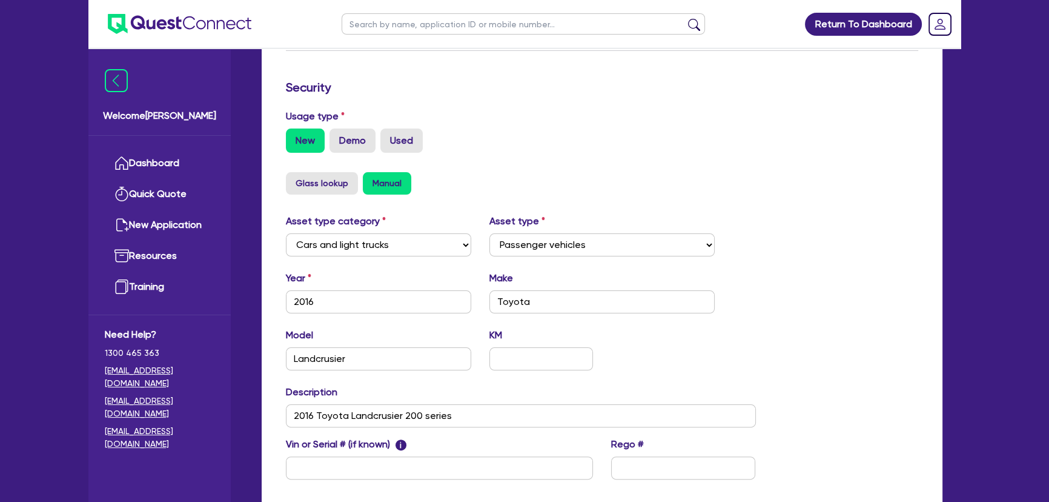
scroll to position [55, 0]
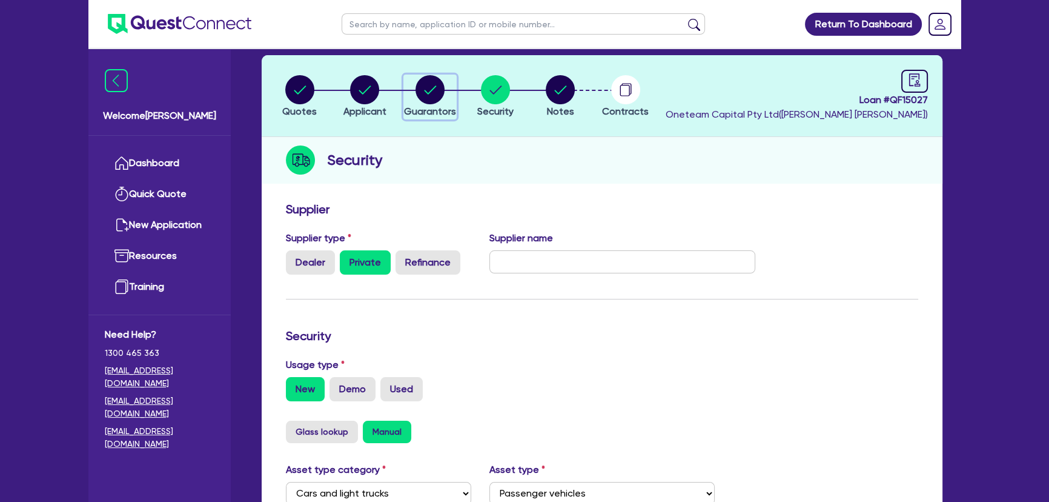
click at [430, 112] on span "Guarantors" at bounding box center [430, 111] width 52 height 12
select select "MR"
select select "VIC"
select select "SINGLE"
select select "CASH"
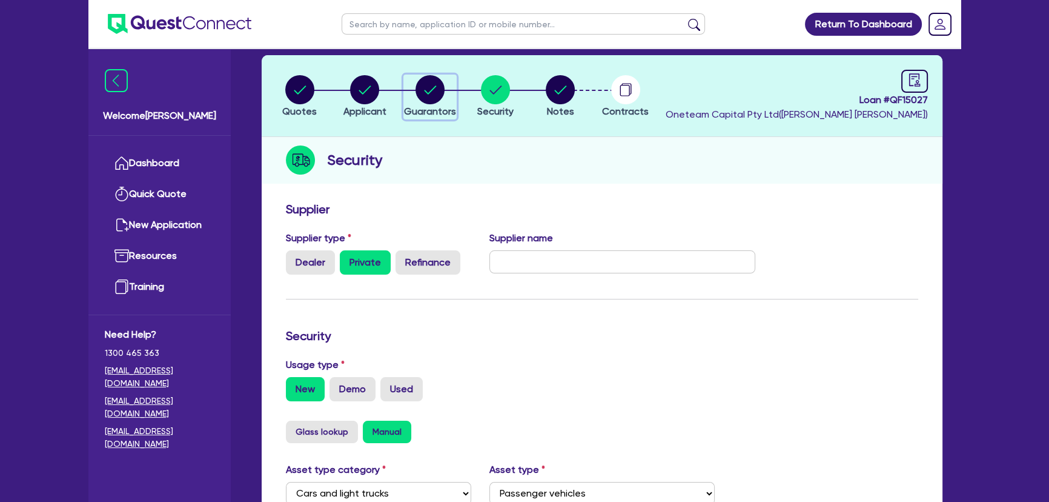
select select "VEHICLE"
select select "OTHER"
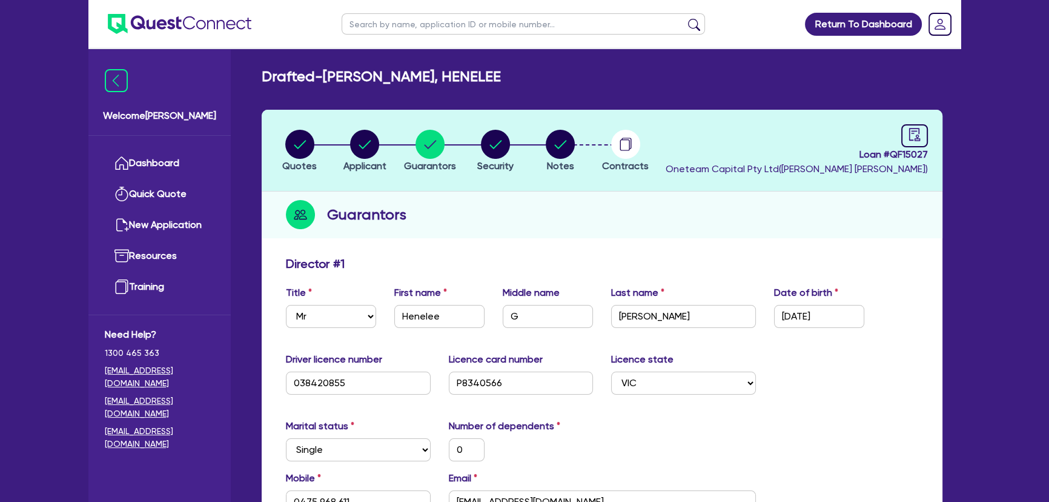
click at [528, 144] on li "Security" at bounding box center [495, 150] width 65 height 42
click at [550, 144] on circle "button" at bounding box center [560, 144] width 29 height 29
select select "Other"
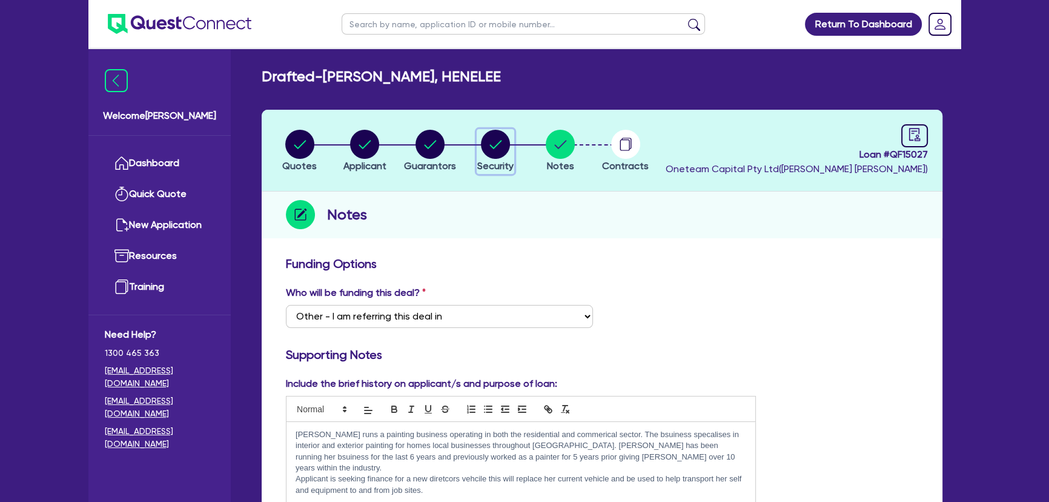
click at [479, 139] on div "button" at bounding box center [495, 144] width 36 height 29
select select "CARS_AND_LIGHT_TRUCKS"
select select "PASSENGER_VEHICLES"
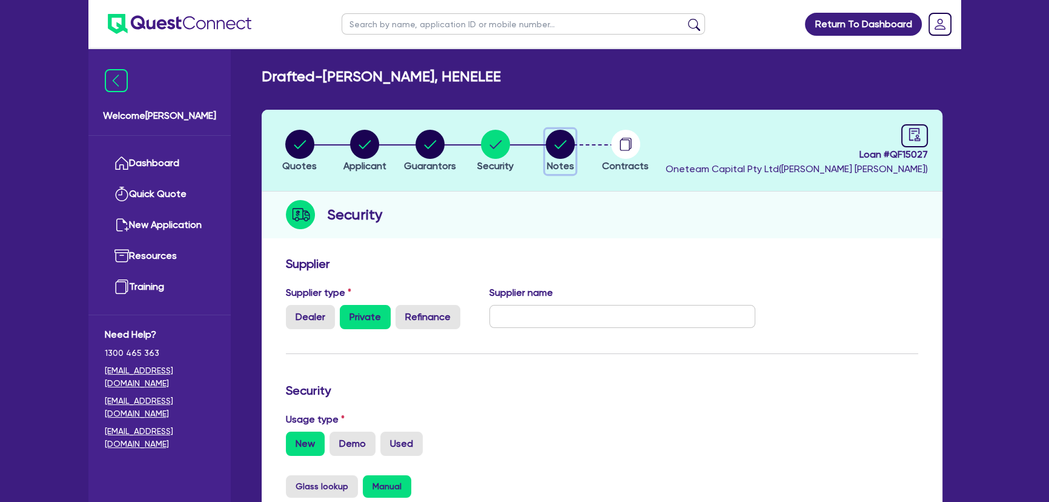
click at [567, 143] on circle "button" at bounding box center [560, 144] width 29 height 29
select select "Other"
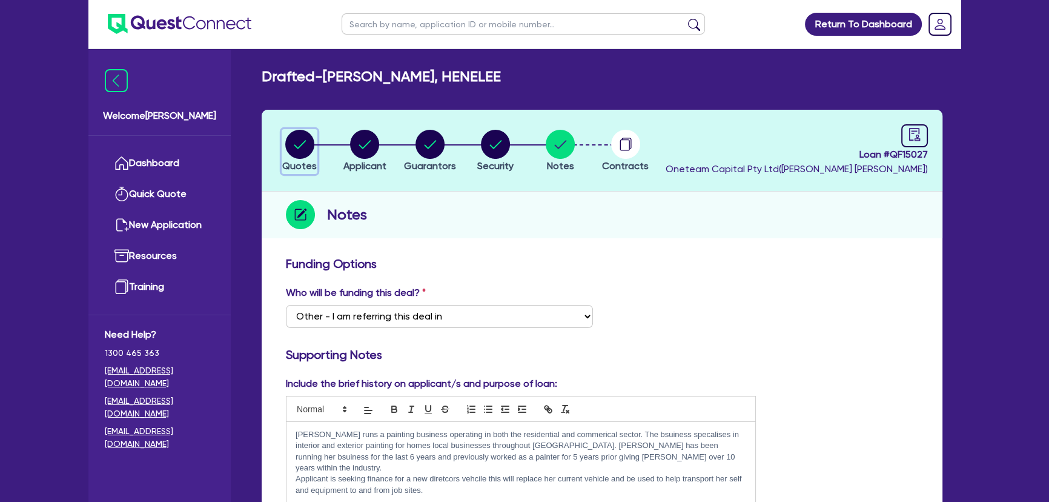
click at [313, 138] on circle "button" at bounding box center [299, 144] width 29 height 29
select select "CARS_AND_LIGHT_TRUCKS"
select select "PASSENGER_VEHICLES"
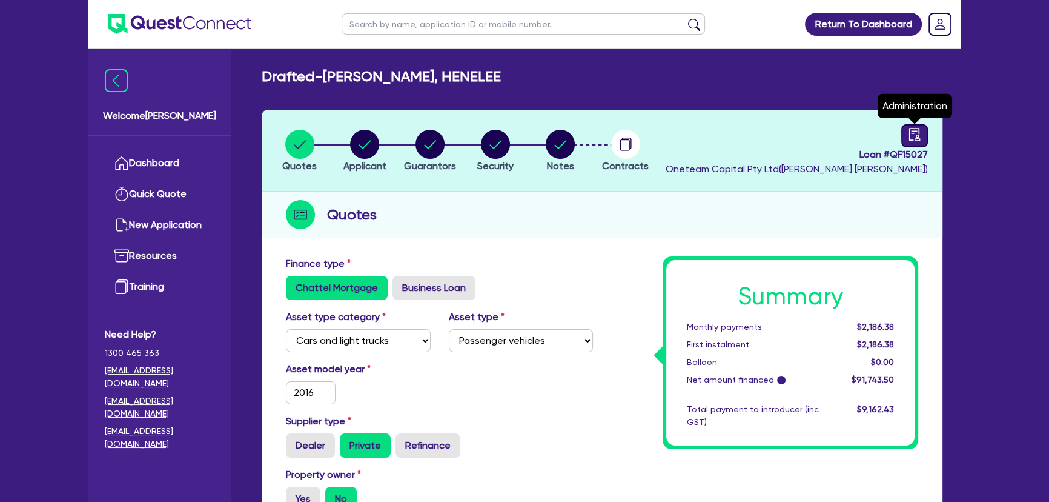
click at [925, 126] on link at bounding box center [915, 135] width 27 height 23
select select "DRAFTED_NEW"
select select "Other"
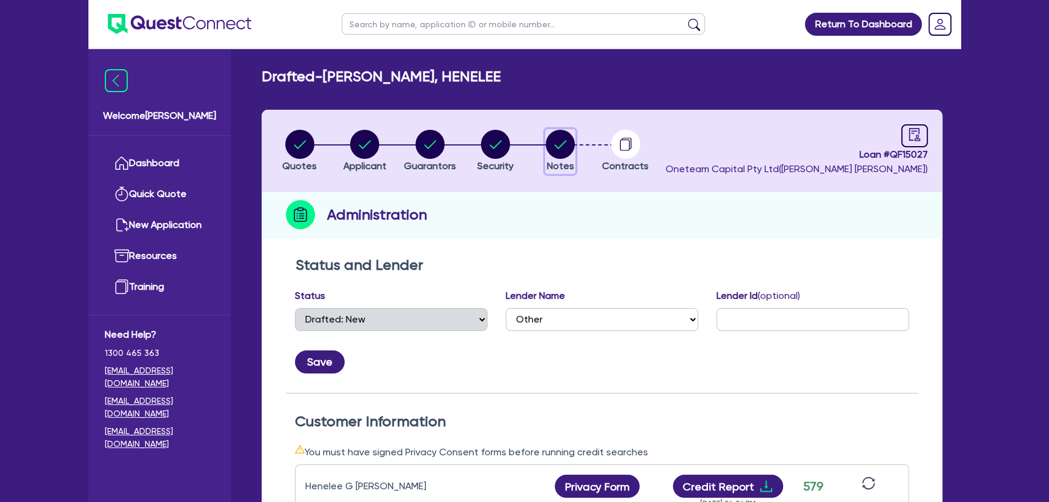
click at [566, 148] on circle "button" at bounding box center [560, 144] width 29 height 29
select select "Other"
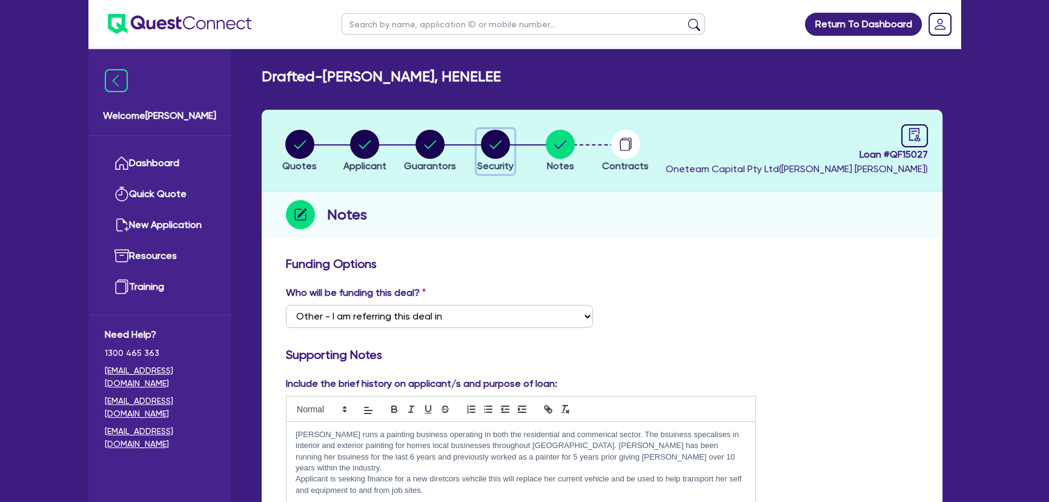
click at [491, 150] on circle "button" at bounding box center [495, 144] width 29 height 29
select select "CARS_AND_LIGHT_TRUCKS"
select select "PASSENGER_VEHICLES"
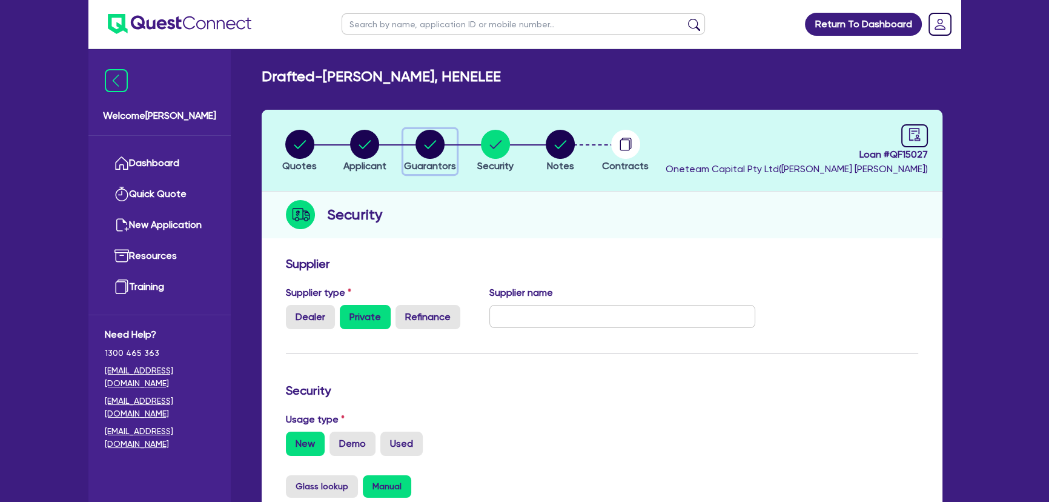
click at [425, 151] on circle "button" at bounding box center [430, 144] width 29 height 29
select select "MR"
select select "VIC"
select select "SINGLE"
select select "CASH"
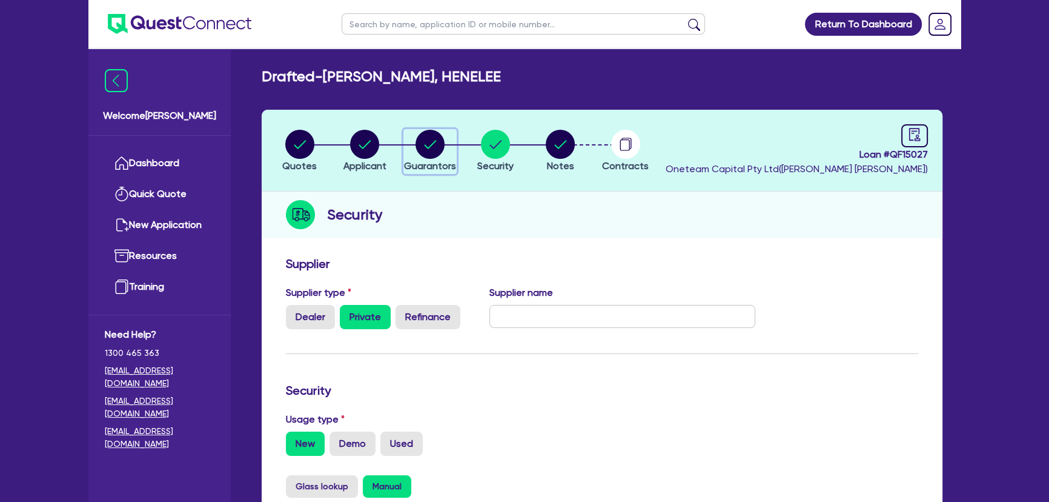
select select "VEHICLE"
select select "OTHER"
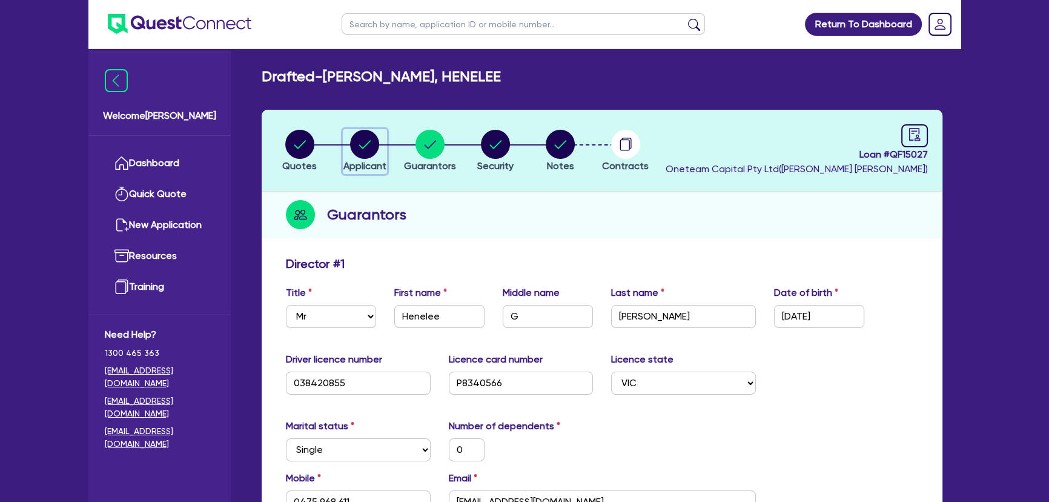
click at [364, 147] on icon "button" at bounding box center [365, 144] width 12 height 8
select select "SOLE_TRADER"
select select "BUILDING_CONSTRUCTION"
select select "TRADES_SERVICES_CONSUMERS"
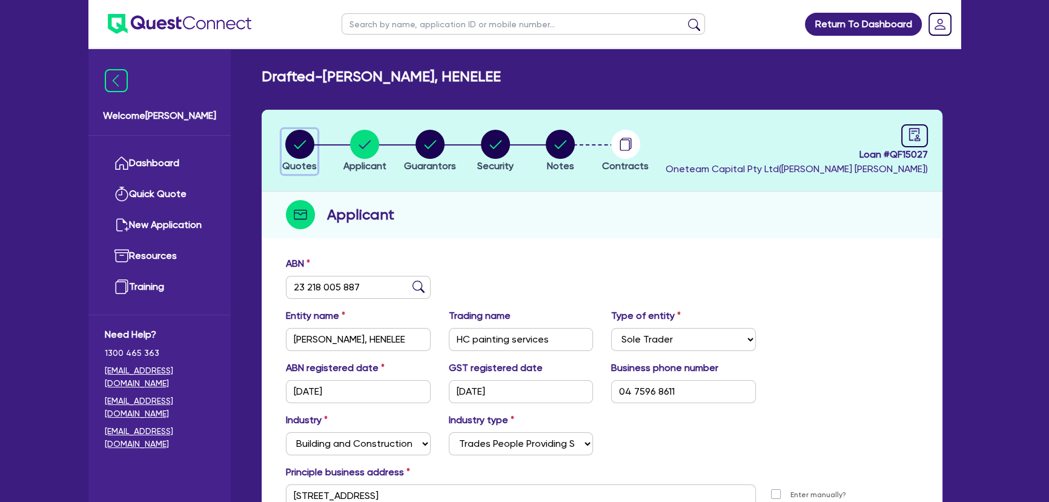
click at [294, 146] on circle "button" at bounding box center [299, 144] width 29 height 29
select select "CARS_AND_LIGHT_TRUCKS"
select select "PASSENGER_VEHICLES"
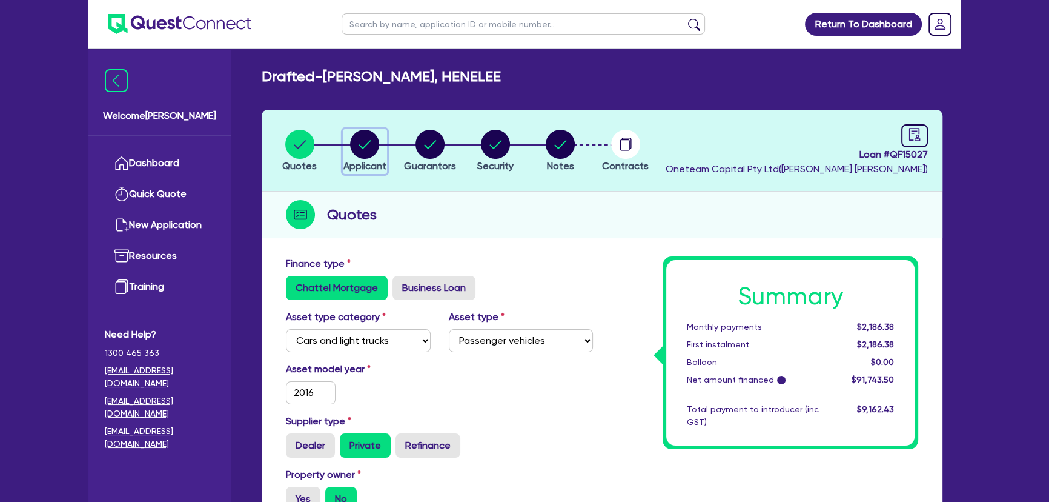
click at [376, 145] on circle "button" at bounding box center [364, 144] width 29 height 29
select select "SOLE_TRADER"
select select "BUILDING_CONSTRUCTION"
select select "TRADES_SERVICES_CONSUMERS"
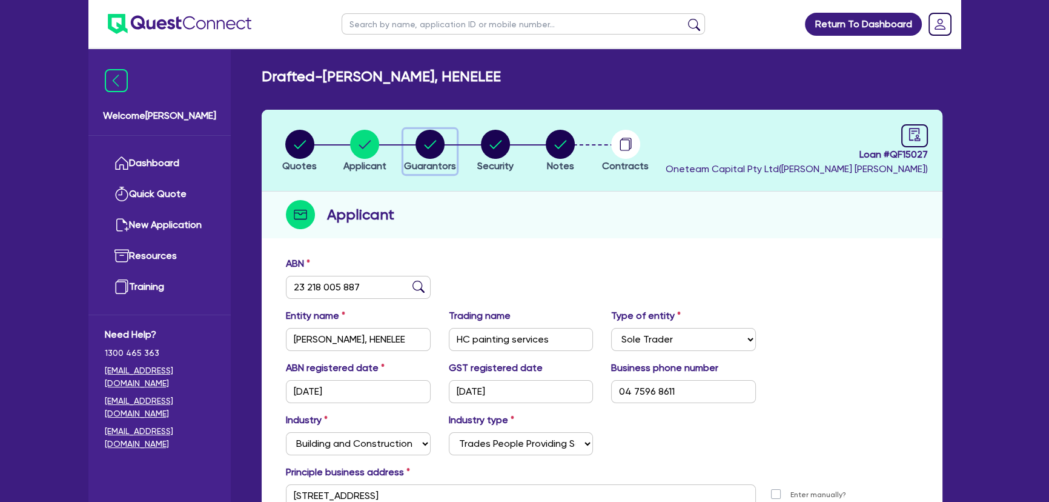
click at [431, 141] on circle "button" at bounding box center [430, 144] width 29 height 29
select select "MR"
select select "VIC"
select select "SINGLE"
select select "CASH"
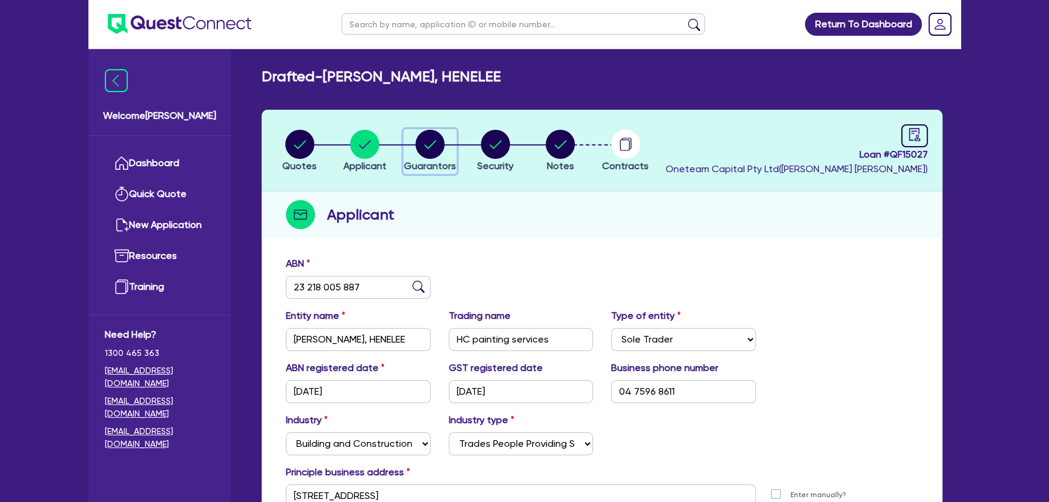
select select "VEHICLE"
select select "OTHER"
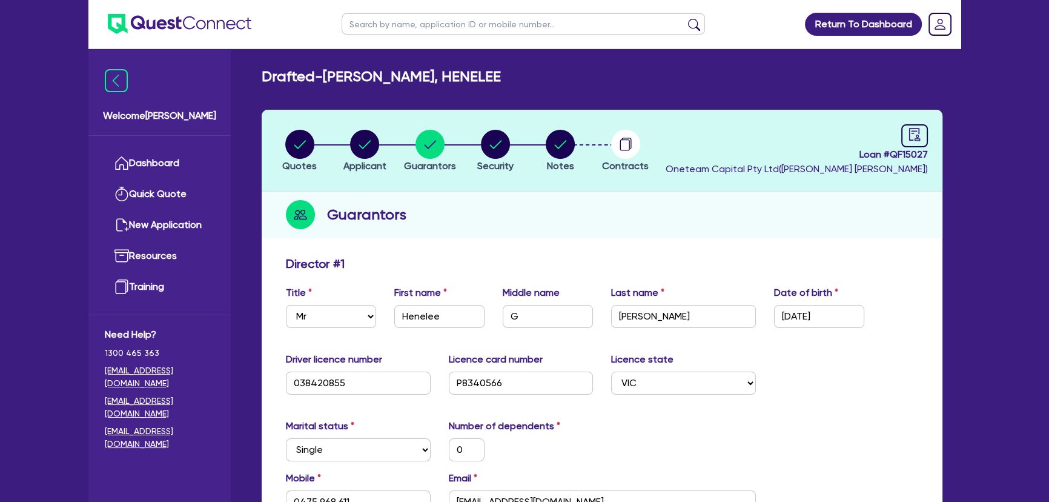
drag, startPoint x: 525, startPoint y: 141, endPoint x: 502, endPoint y: 145, distance: 23.4
click at [524, 141] on li "Security" at bounding box center [495, 150] width 65 height 42
click at [502, 145] on circle "button" at bounding box center [495, 144] width 29 height 29
select select "CARS_AND_LIGHT_TRUCKS"
select select "PASSENGER_VEHICLES"
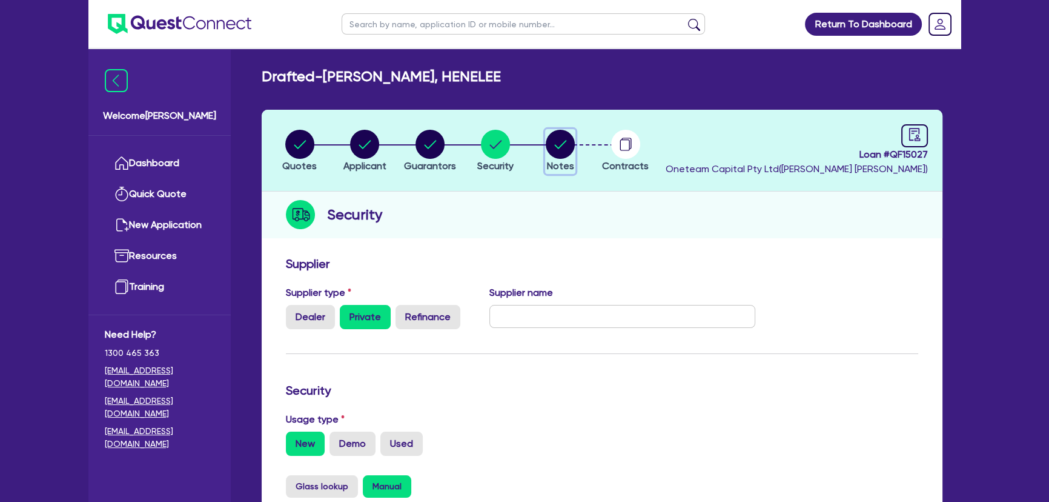
click at [571, 144] on circle "button" at bounding box center [560, 144] width 29 height 29
select select "Other"
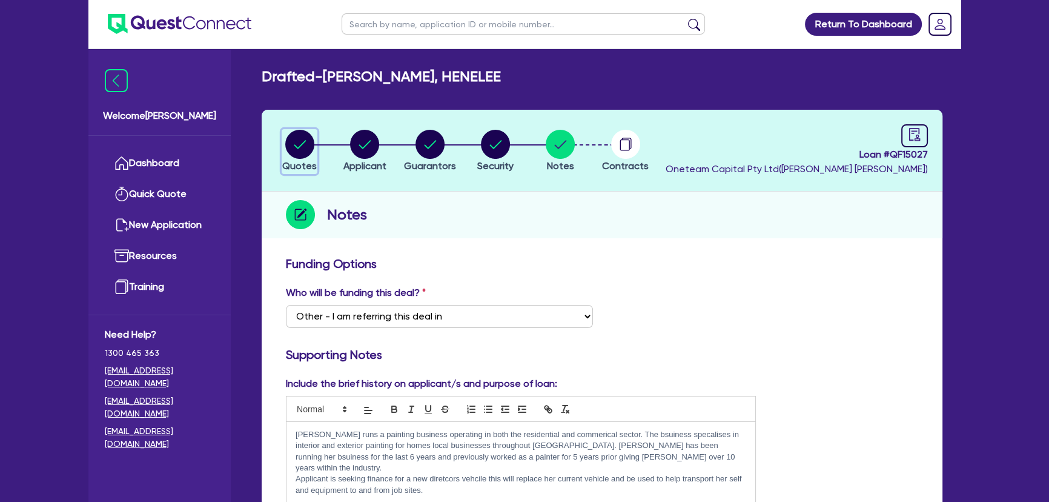
click at [307, 145] on circle "button" at bounding box center [299, 144] width 29 height 29
select select "CARS_AND_LIGHT_TRUCKS"
select select "PASSENGER_VEHICLES"
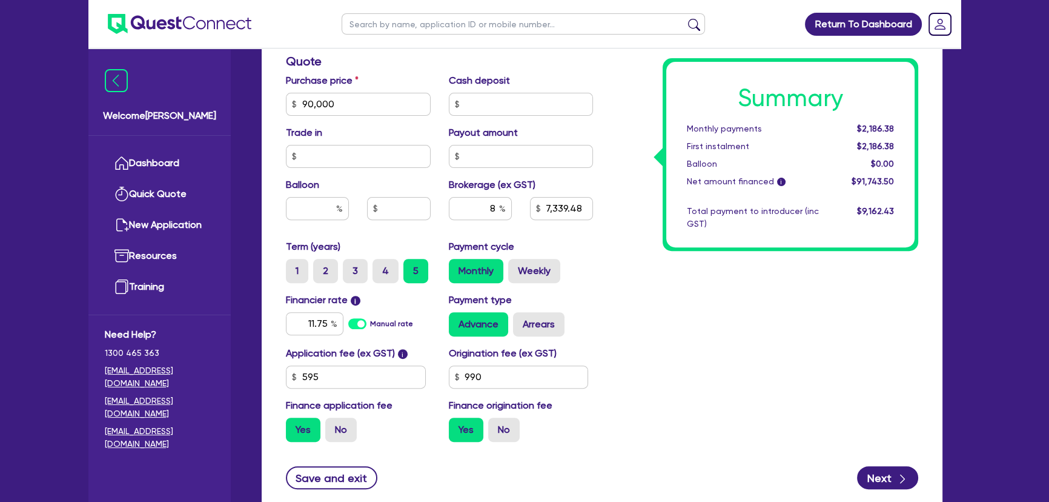
scroll to position [551, 0]
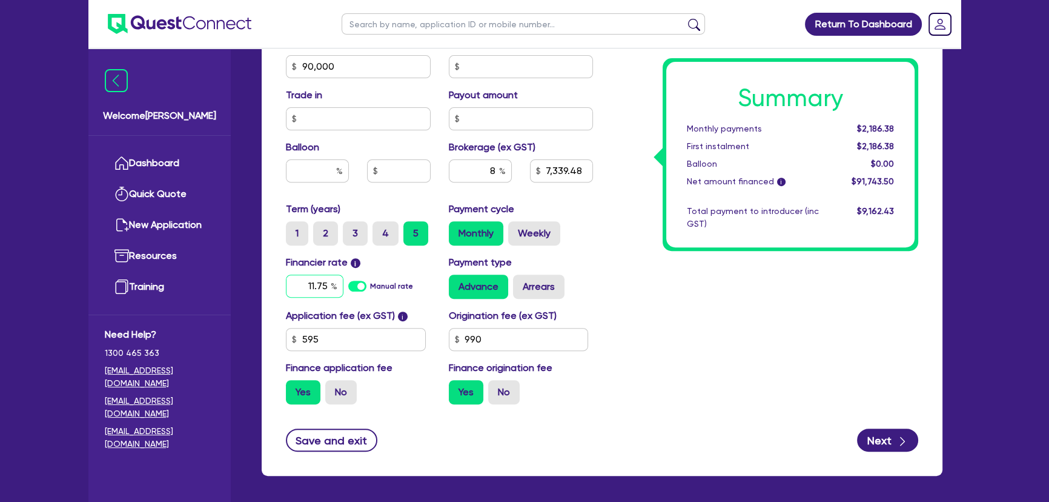
click at [305, 278] on input "11.75" at bounding box center [315, 285] width 58 height 23
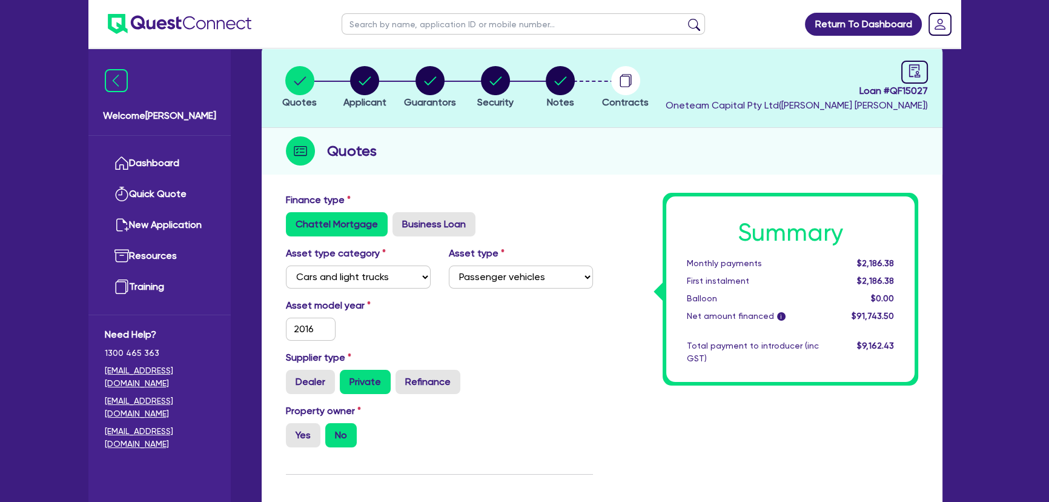
scroll to position [0, 0]
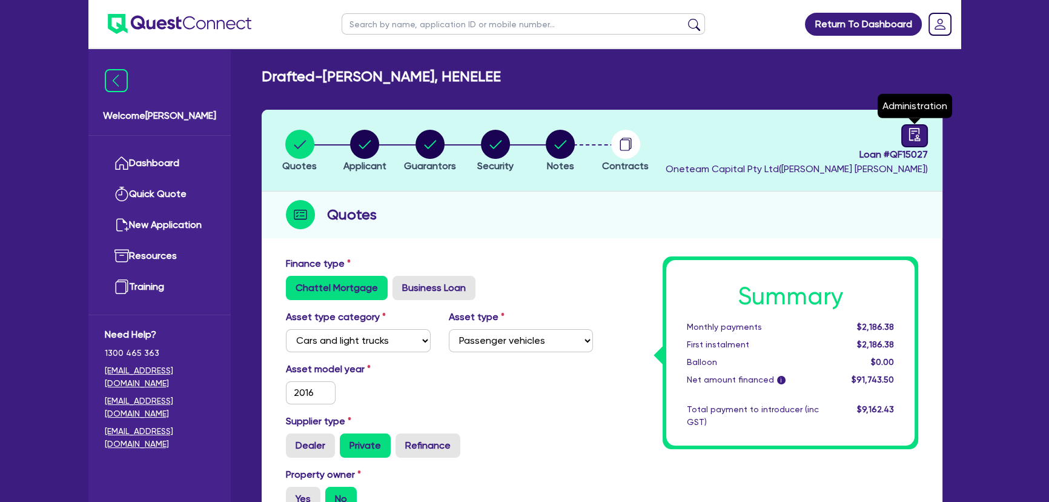
click at [915, 134] on icon "audit" at bounding box center [914, 134] width 13 height 13
select select "DRAFTED_NEW"
select select "Other"
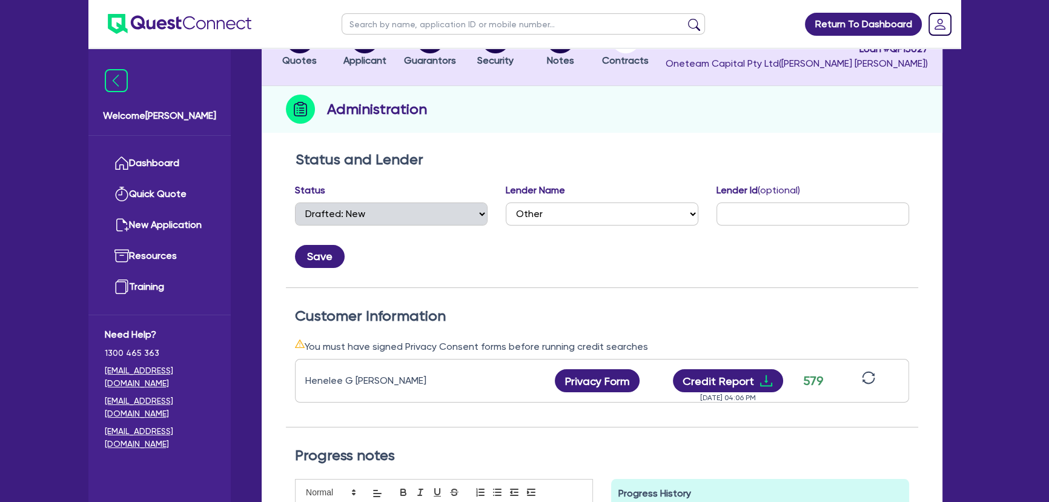
scroll to position [110, 0]
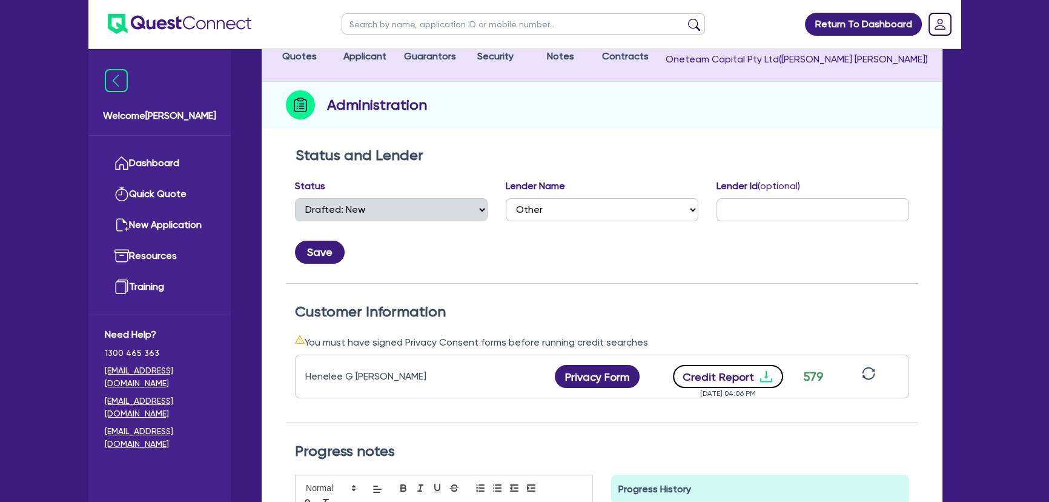
click at [767, 382] on icon "download" at bounding box center [766, 376] width 15 height 15
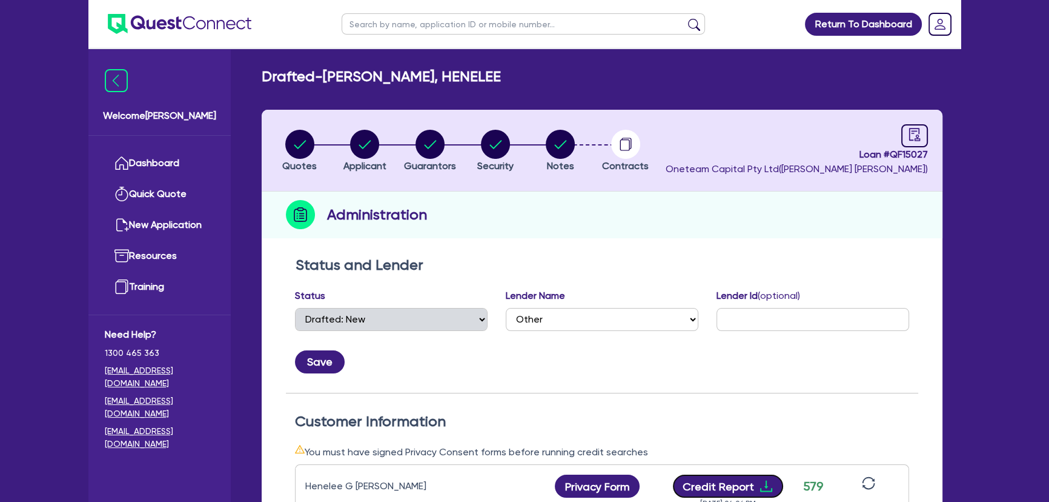
scroll to position [0, 0]
click at [225, 30] on img at bounding box center [180, 24] width 144 height 20
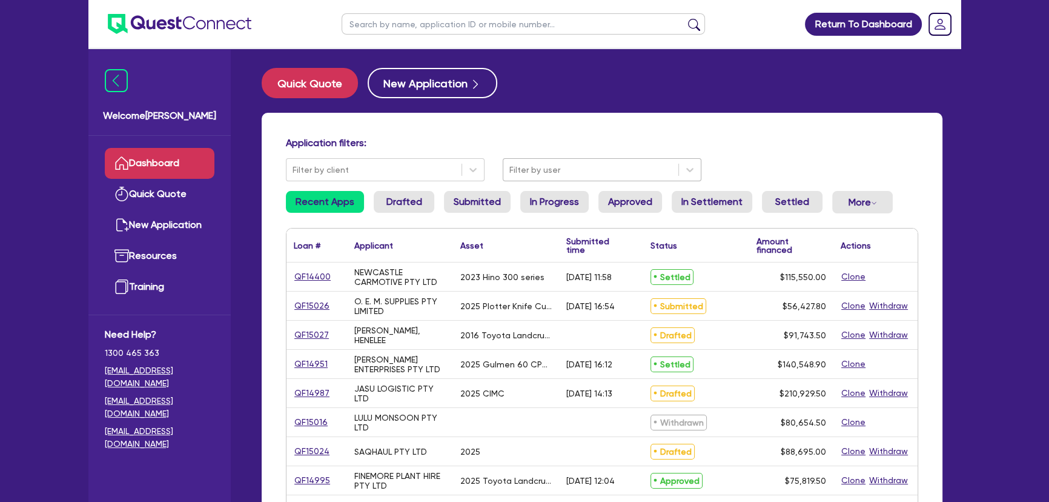
click at [519, 169] on div at bounding box center [591, 169] width 163 height 15
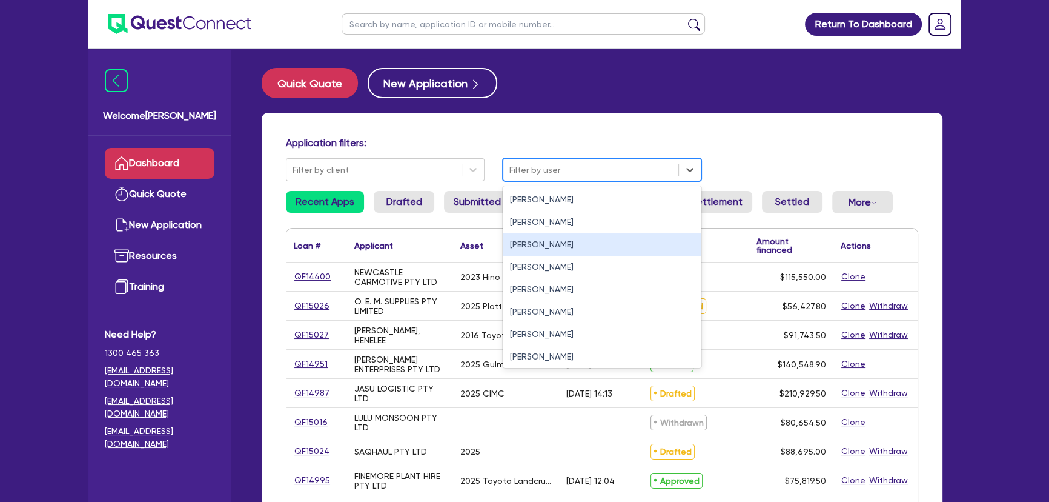
click at [507, 239] on div "[PERSON_NAME]" at bounding box center [602, 244] width 199 height 22
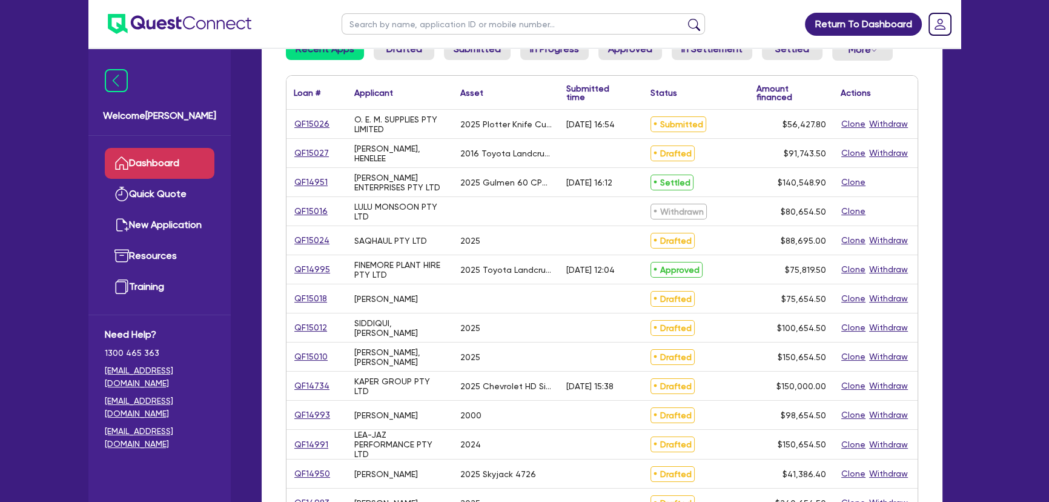
scroll to position [165, 0]
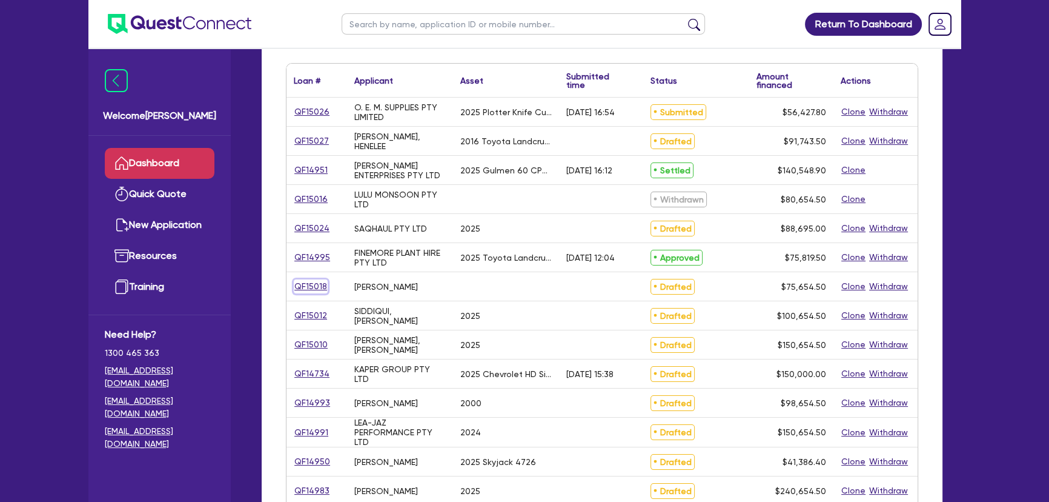
click at [304, 284] on link "QF15018" at bounding box center [311, 286] width 34 height 14
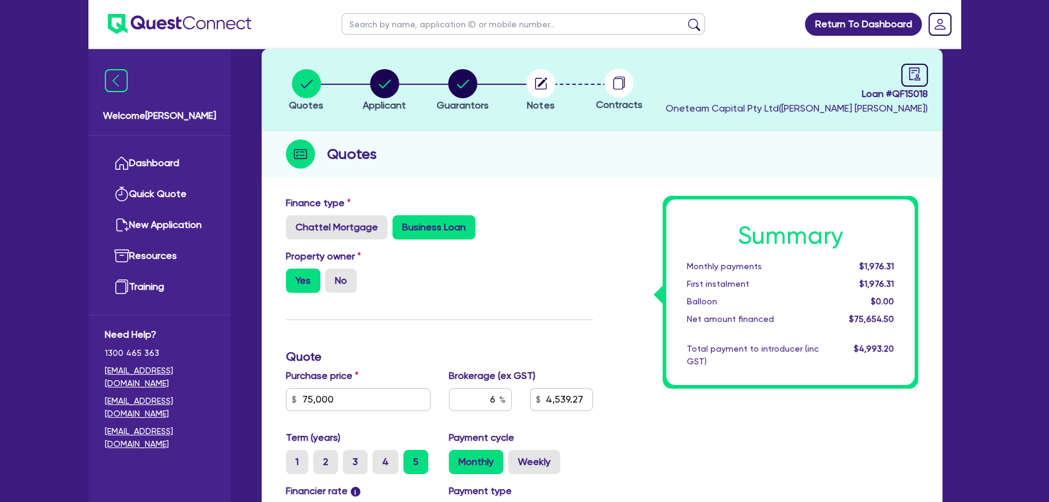
scroll to position [55, 0]
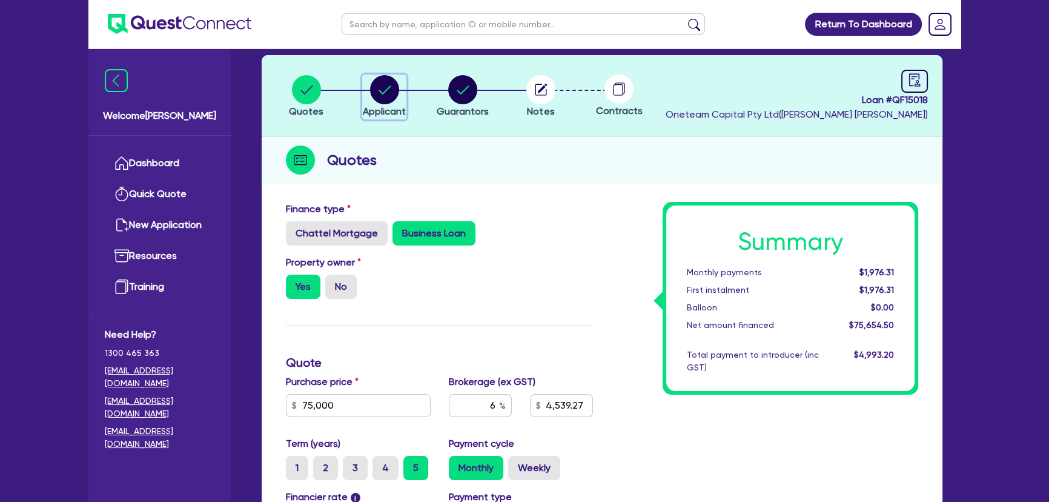
click at [393, 104] on button "Applicant" at bounding box center [384, 97] width 44 height 45
select select "SOLE_TRADER"
select select "BUILDING_CONSTRUCTION"
select select "TRADES_SERVICES_CONSUMERS"
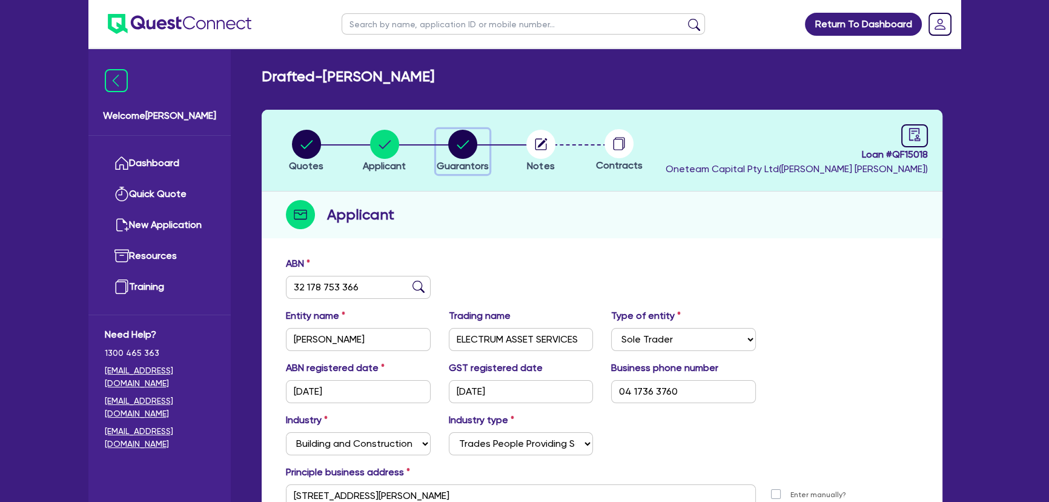
click at [459, 132] on circle "button" at bounding box center [462, 144] width 29 height 29
select select "MR"
select select "VIC"
select select "MARRIED"
select select "PROPERTY"
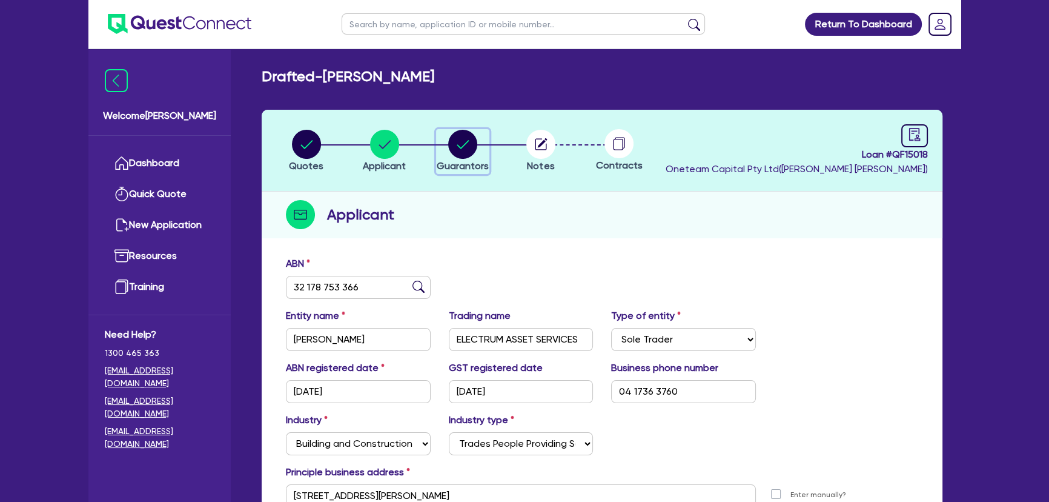
select select "VEHICLE"
select select "OTHER"
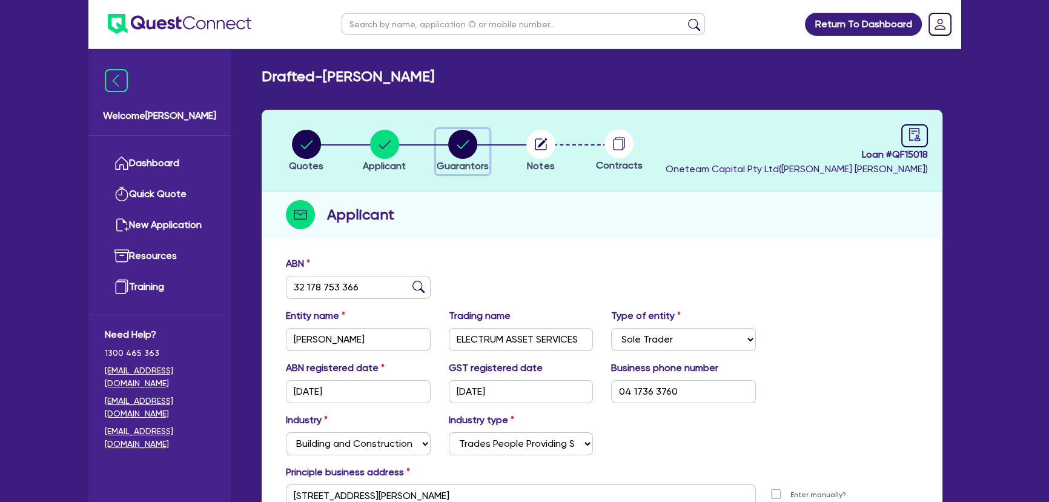
select select "MORTGAGE"
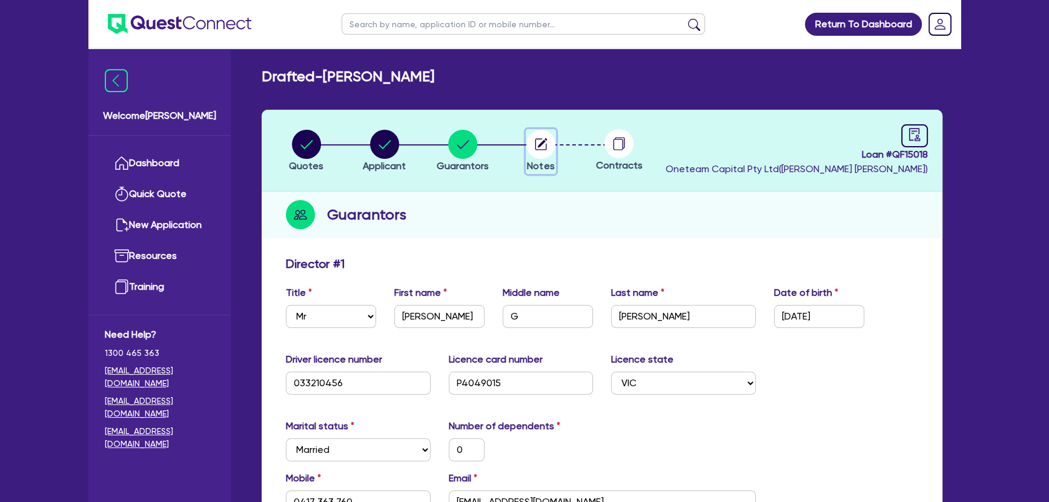
click at [533, 155] on circle "button" at bounding box center [541, 144] width 29 height 29
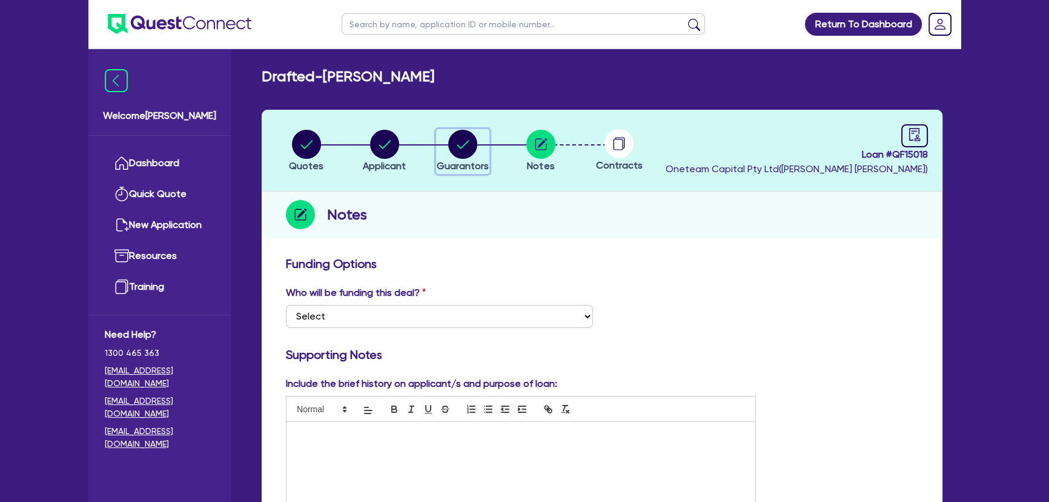
click at [456, 156] on circle "button" at bounding box center [462, 144] width 29 height 29
select select "MR"
select select "VIC"
select select "MARRIED"
select select "PROPERTY"
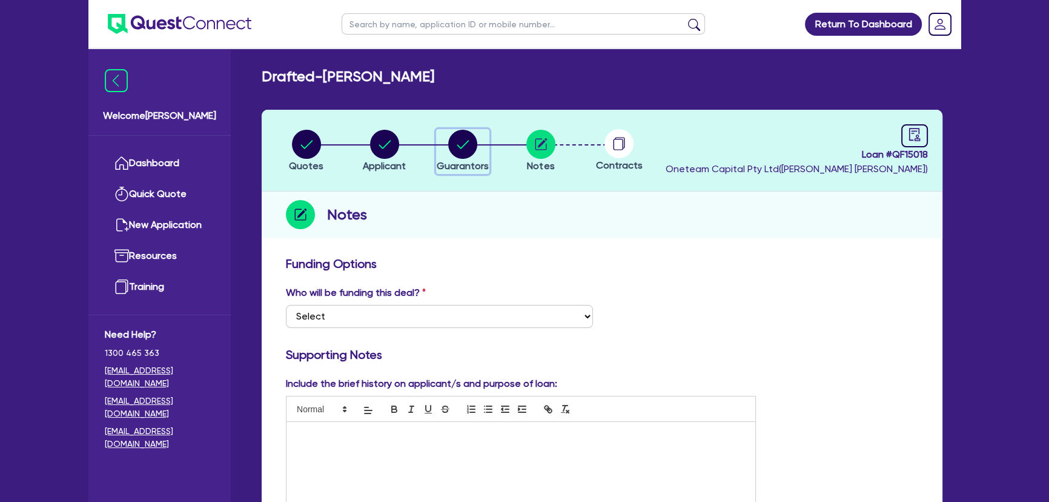
select select "VEHICLE"
select select "OTHER"
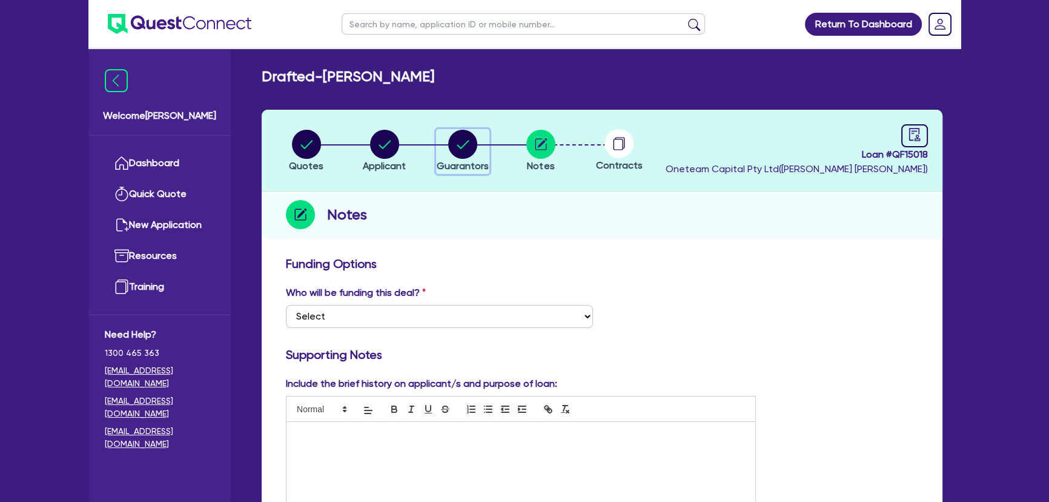
select select "MORTGAGE"
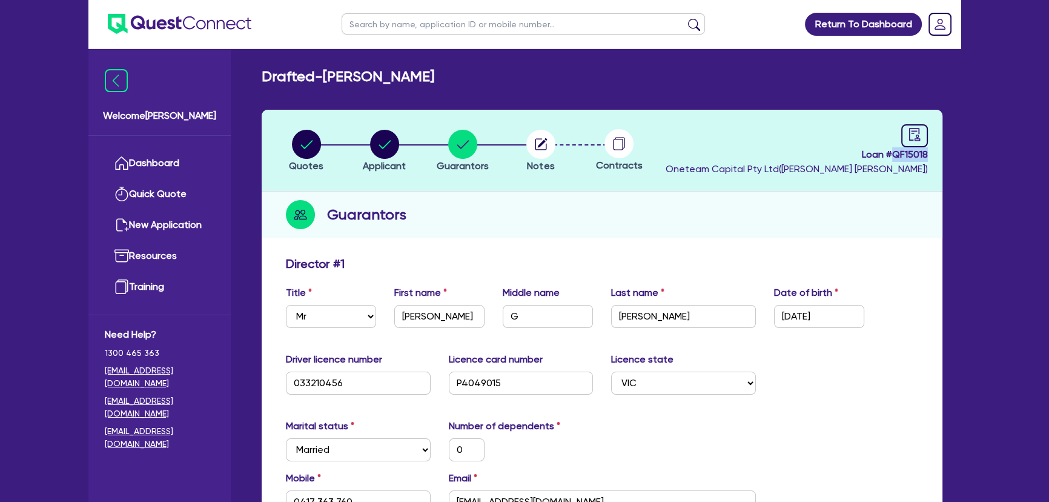
drag, startPoint x: 891, startPoint y: 155, endPoint x: 946, endPoint y: 155, distance: 54.5
copy span "QF15018"
click at [545, 147] on circle "button" at bounding box center [541, 144] width 29 height 29
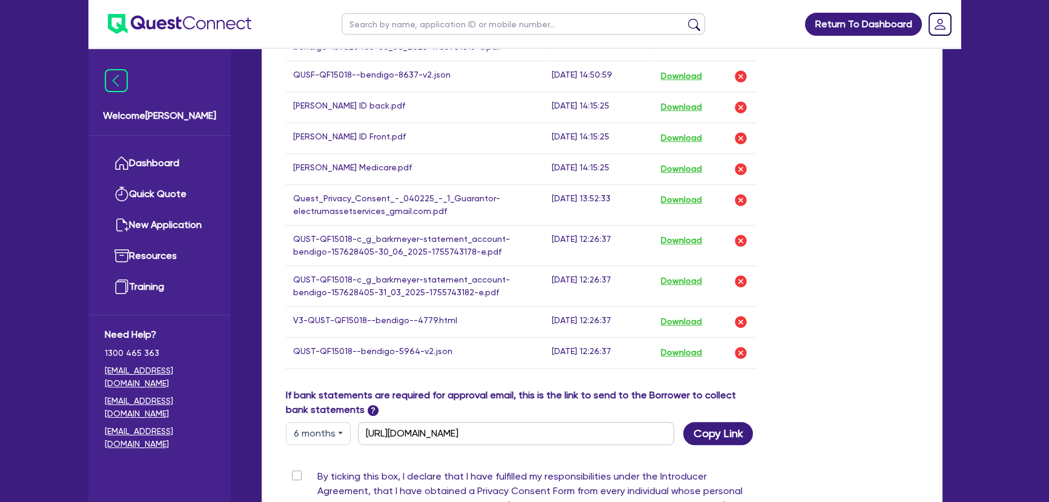
scroll to position [868, 0]
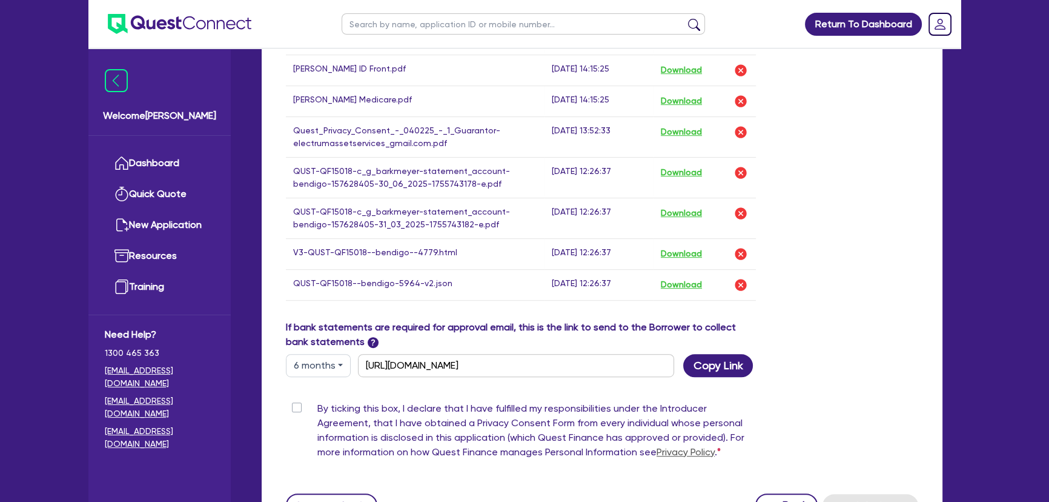
click at [317, 408] on label "By ticking this box, I declare that I have fulfilled my responsibilities under …" at bounding box center [536, 432] width 439 height 63
click at [293, 408] on input "By ticking this box, I declare that I have fulfilled my responsibilities under …" at bounding box center [291, 407] width 10 height 12
checkbox input "true"
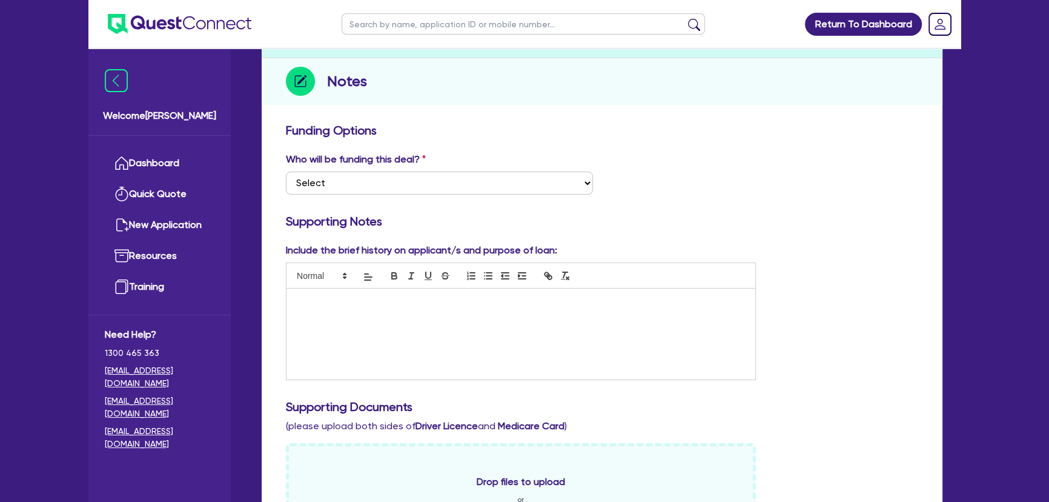
scroll to position [0, 0]
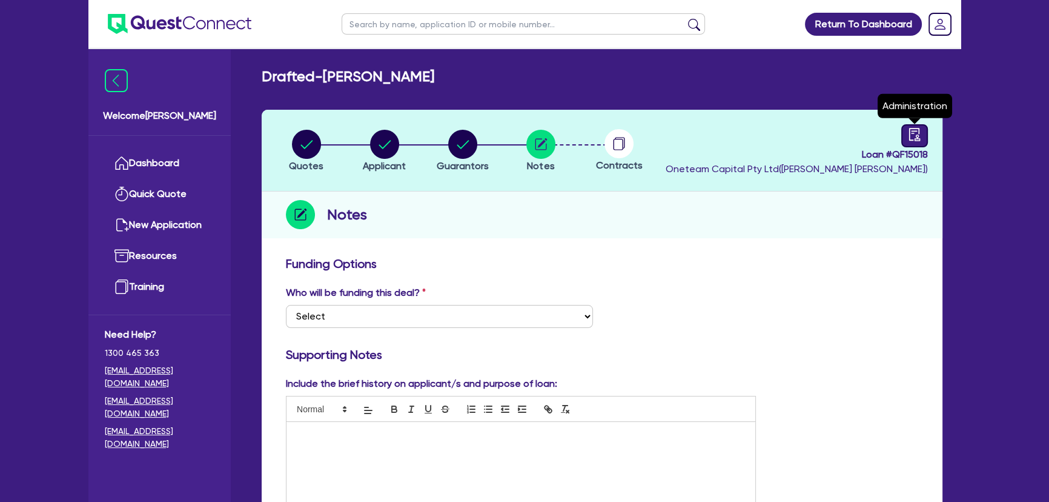
click at [902, 137] on link at bounding box center [915, 135] width 27 height 23
select select "DRAFTED_NEW"
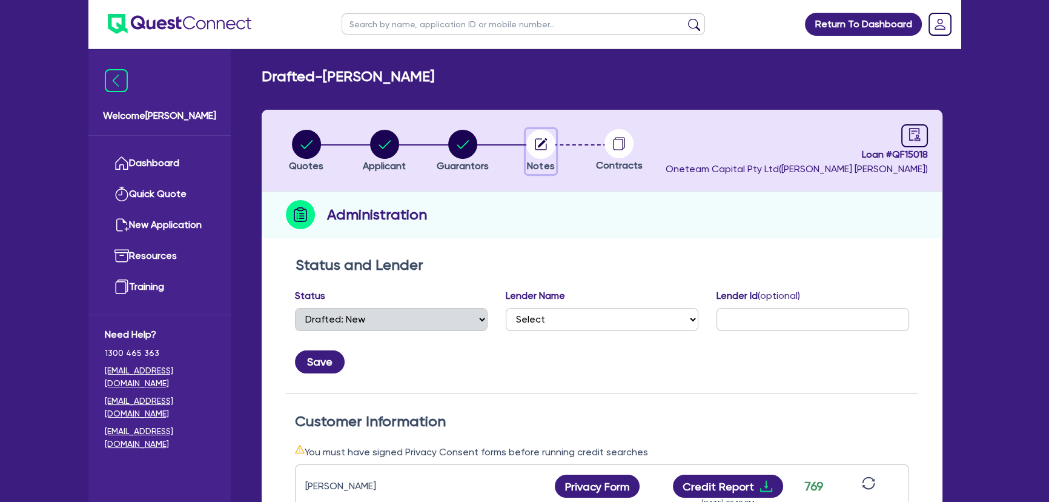
click at [545, 143] on circle "button" at bounding box center [541, 144] width 29 height 29
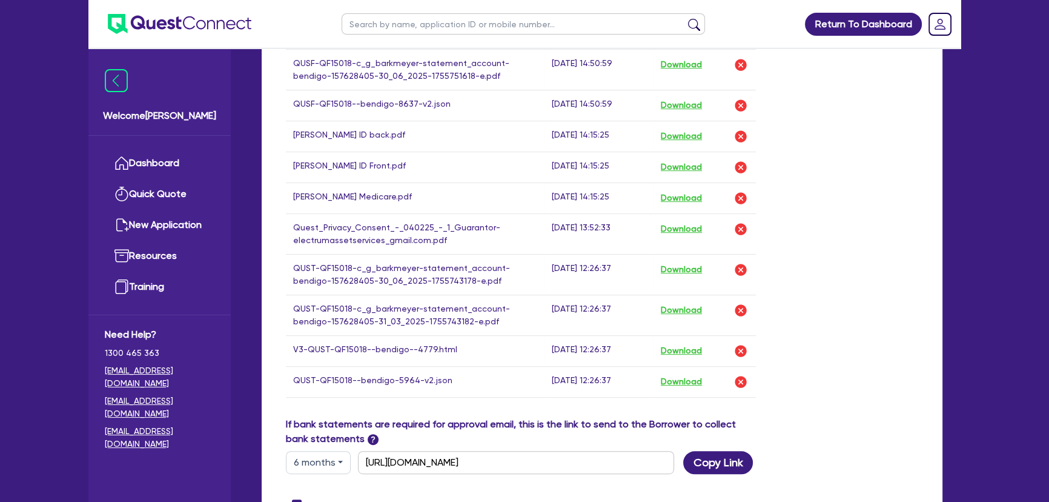
scroll to position [606, 0]
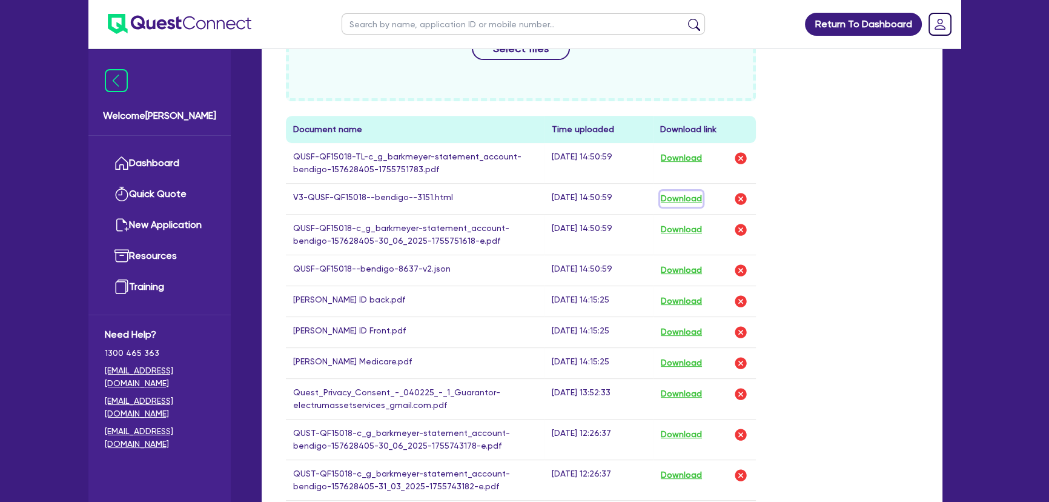
click at [673, 194] on button "Download" at bounding box center [681, 199] width 42 height 16
